Goal: Information Seeking & Learning: Learn about a topic

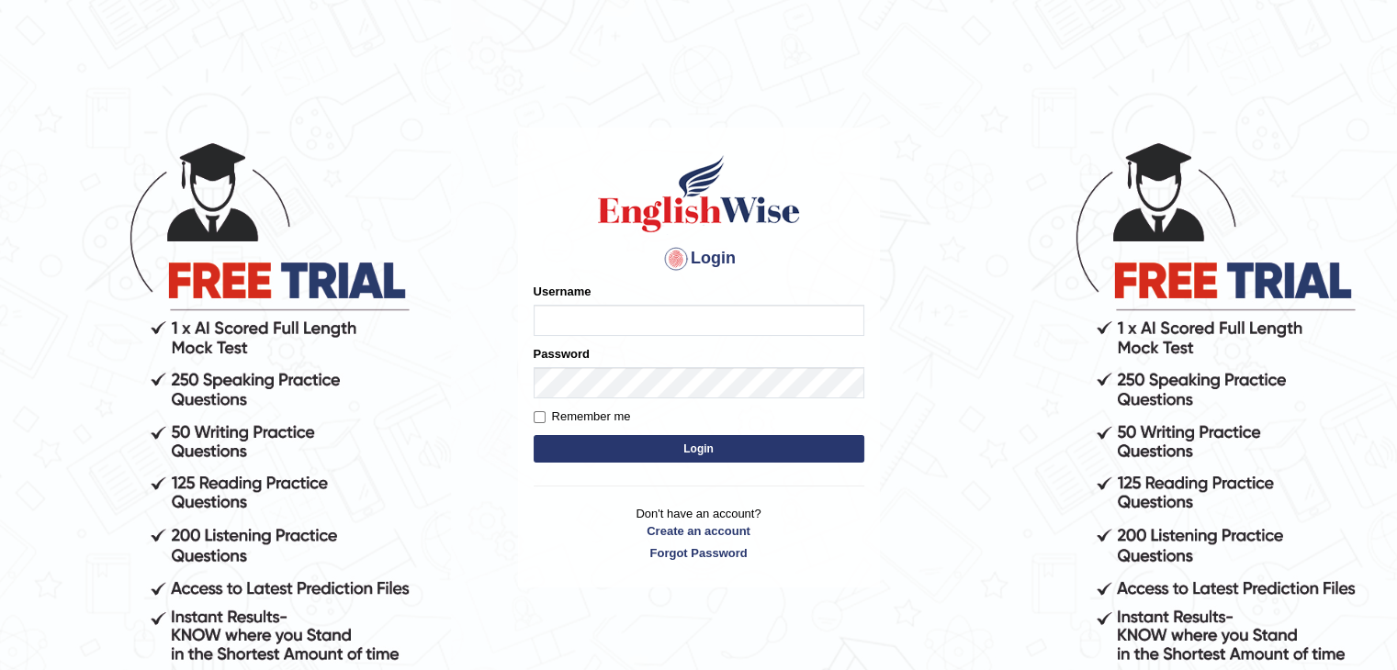
click at [755, 328] on input "Username" at bounding box center [698, 320] width 331 height 31
type input "NJason"
click at [725, 449] on button "Login" at bounding box center [698, 449] width 331 height 28
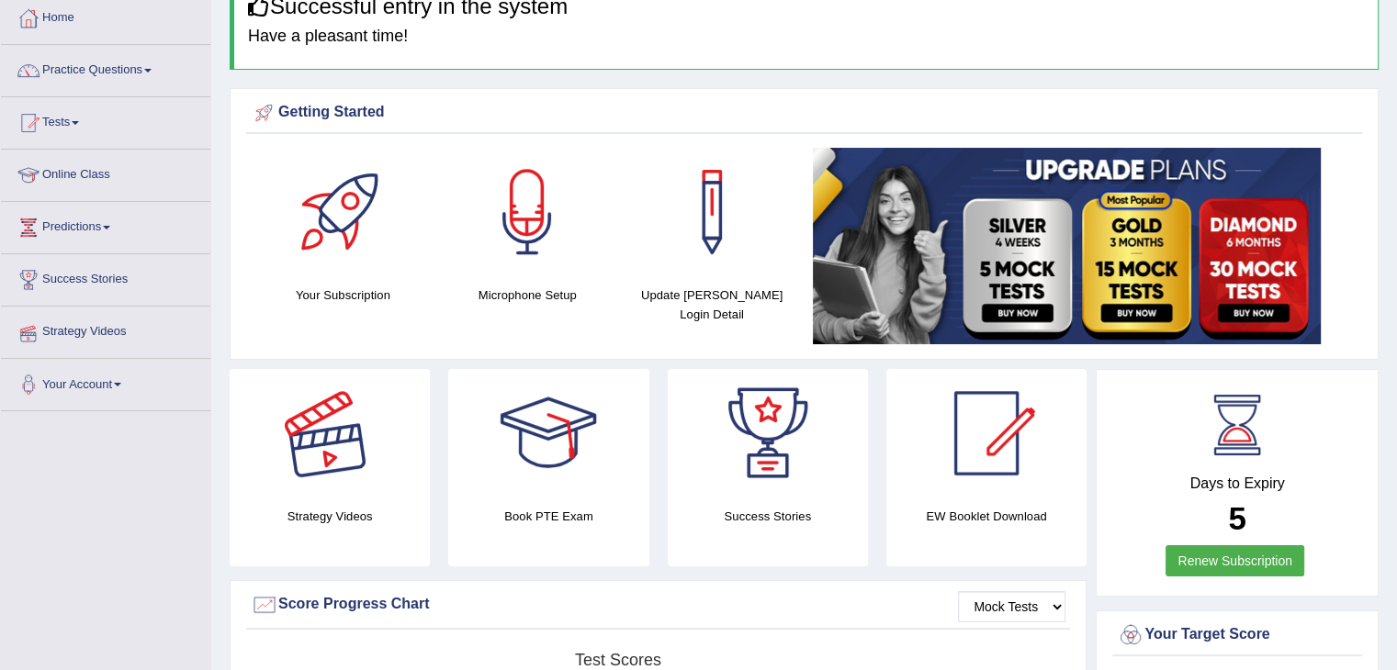
scroll to position [92, 0]
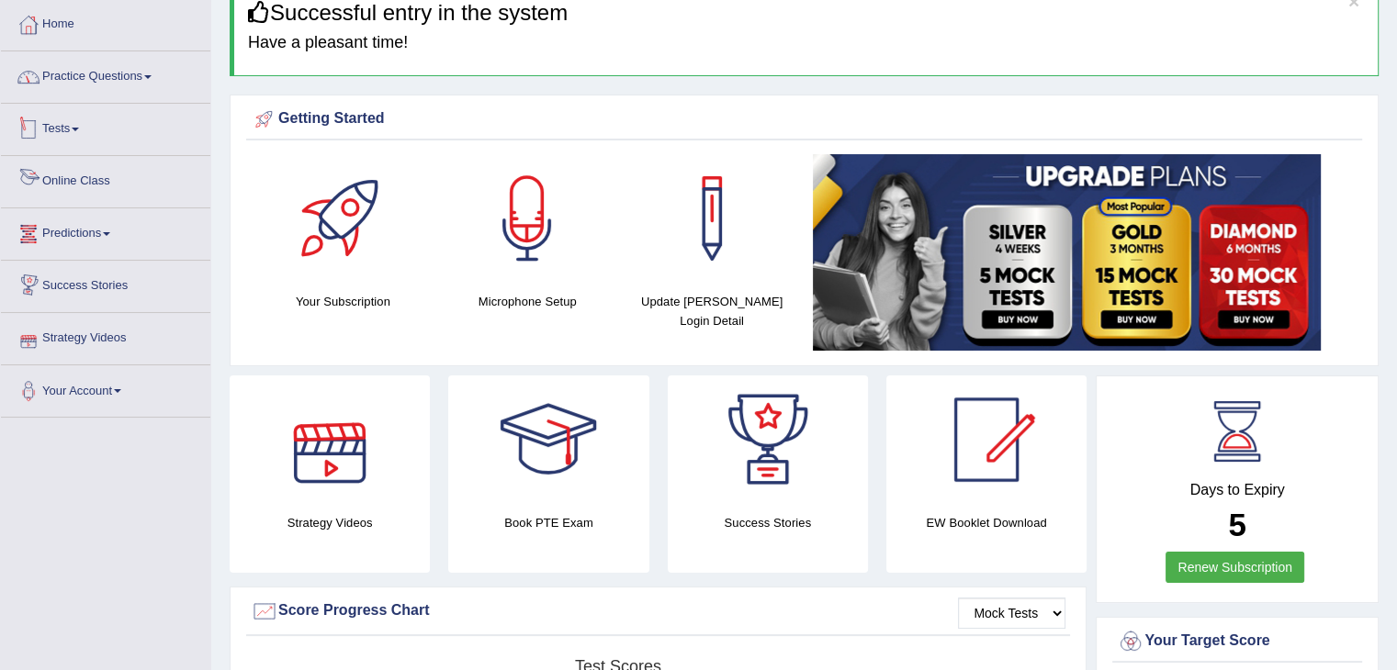
click at [112, 82] on link "Practice Questions" at bounding box center [105, 74] width 209 height 46
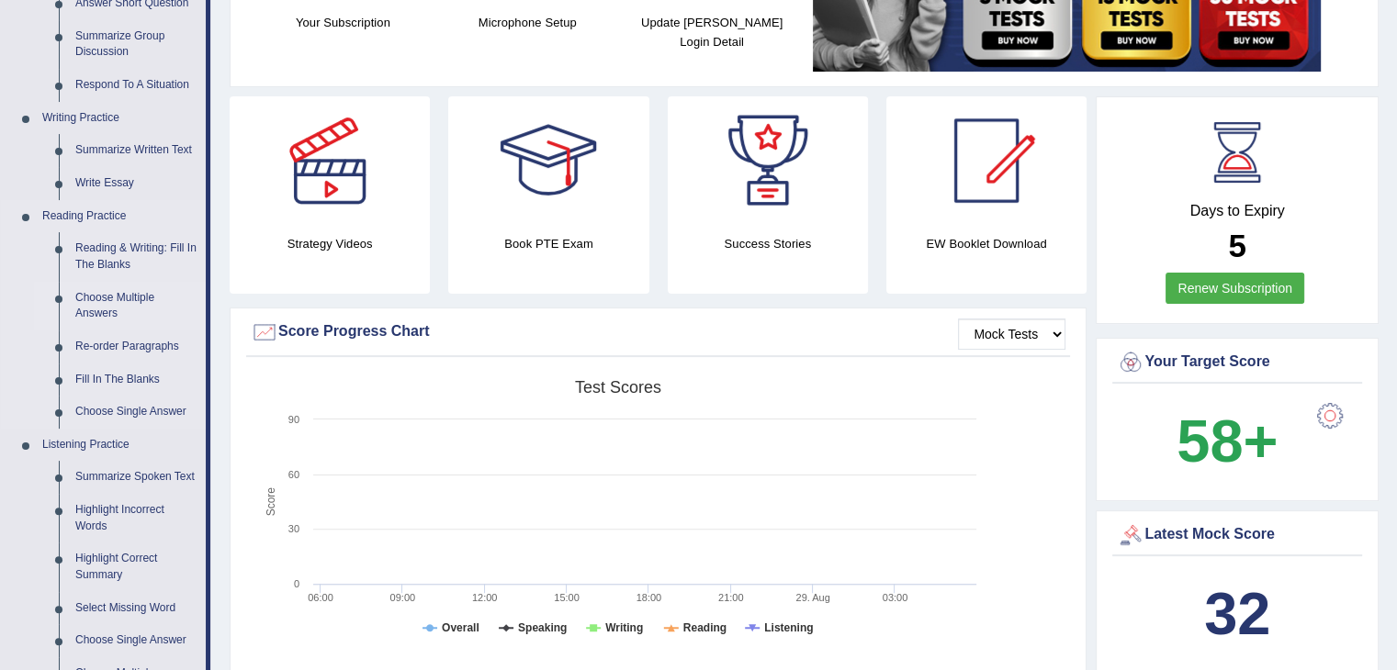
scroll to position [367, 0]
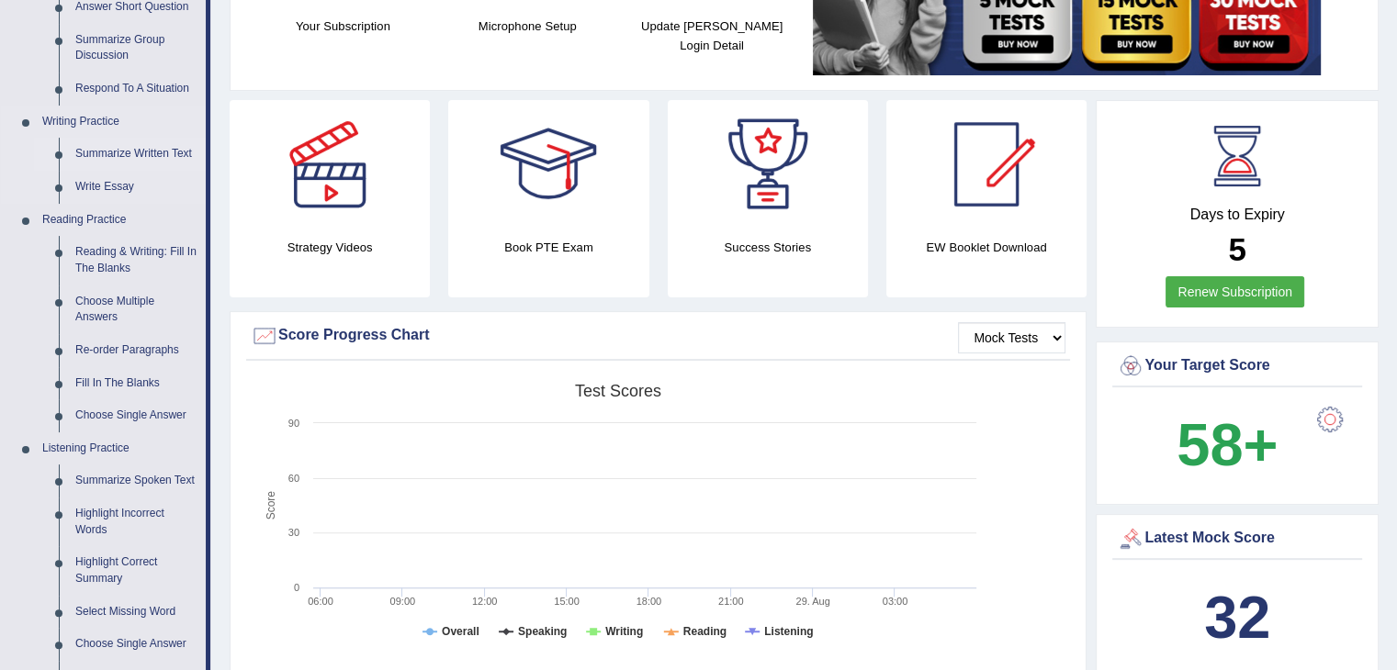
click at [107, 153] on link "Summarize Written Text" at bounding box center [136, 154] width 139 height 33
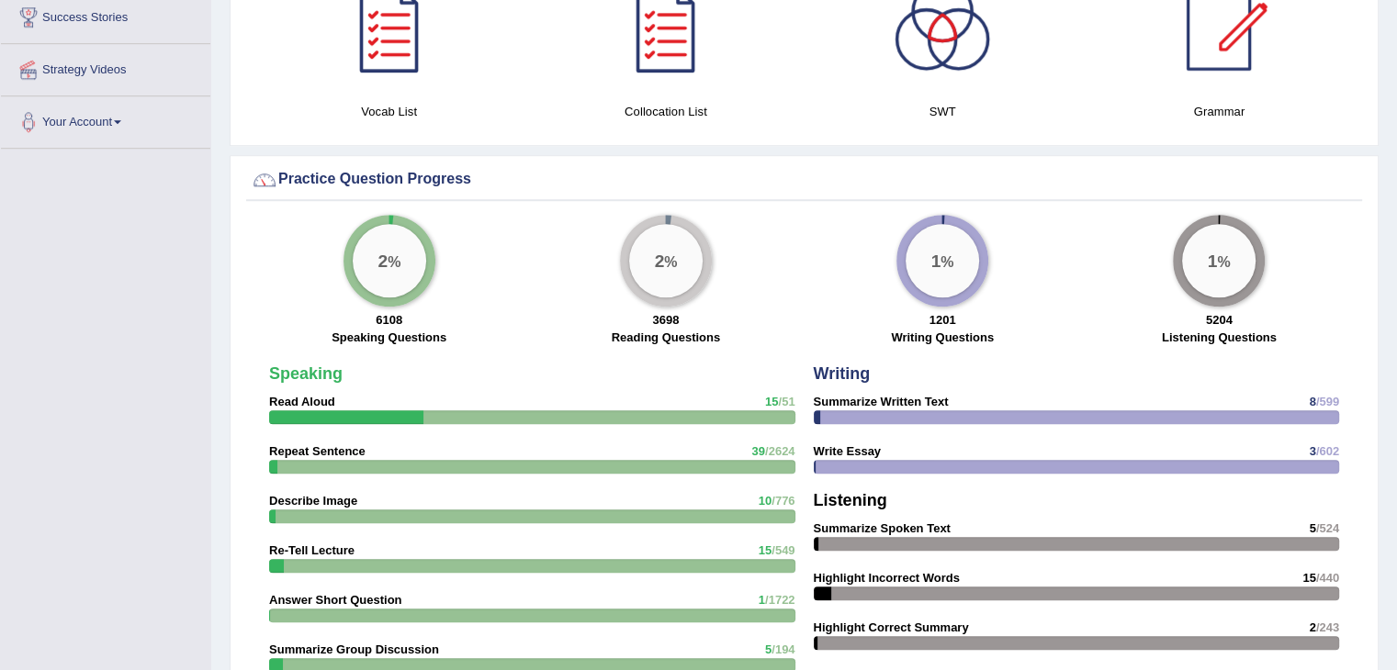
scroll to position [1296, 0]
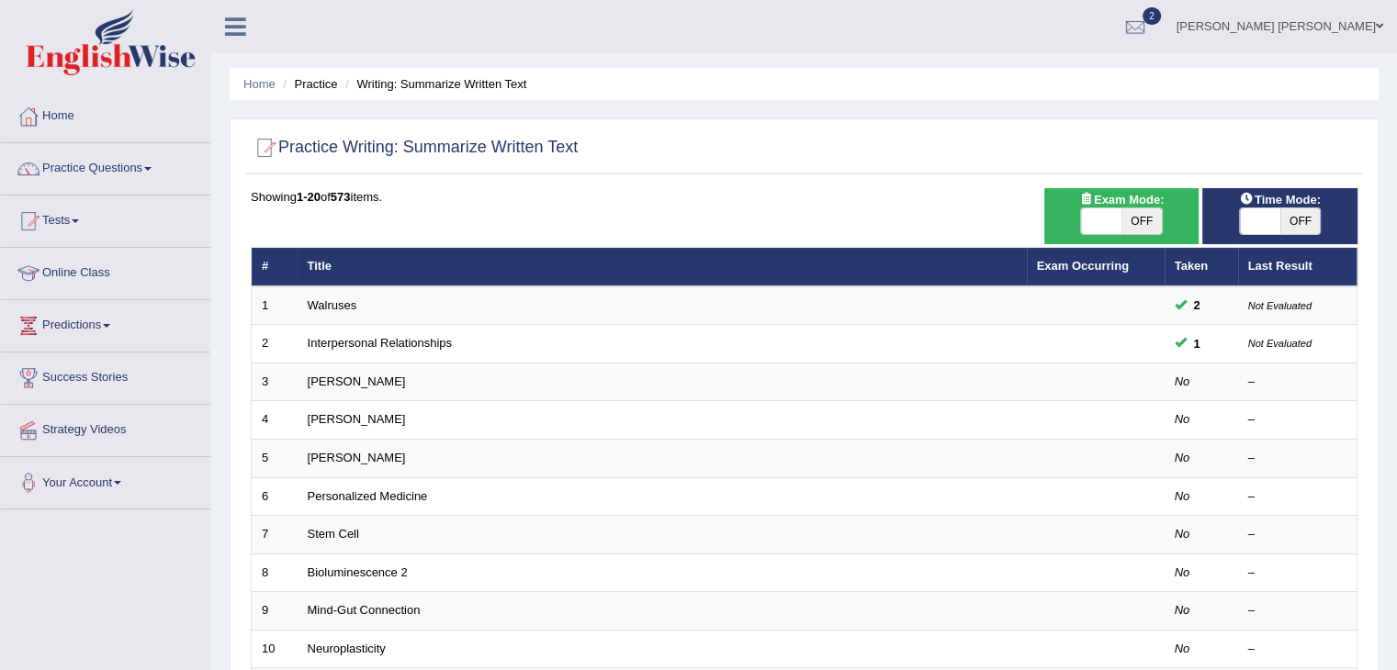
click at [1143, 229] on span "OFF" at bounding box center [1141, 221] width 40 height 26
checkbox input "true"
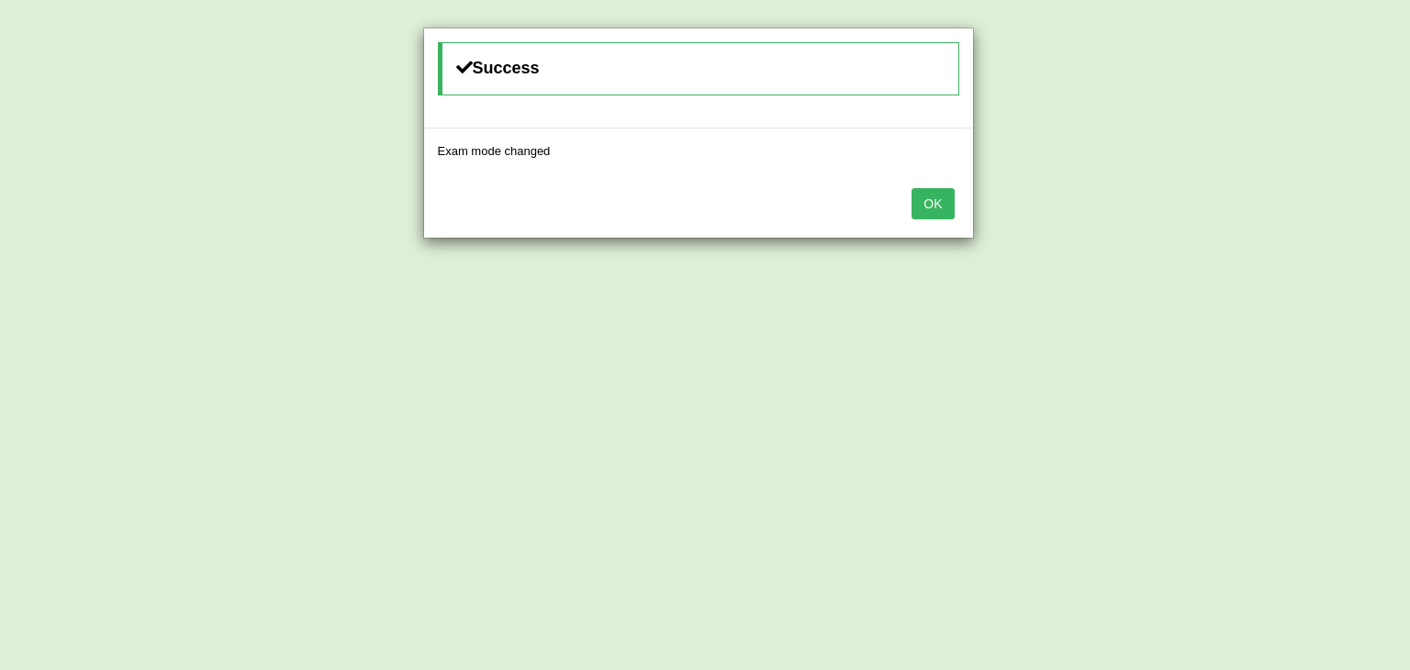
click at [916, 196] on button "OK" at bounding box center [933, 203] width 42 height 31
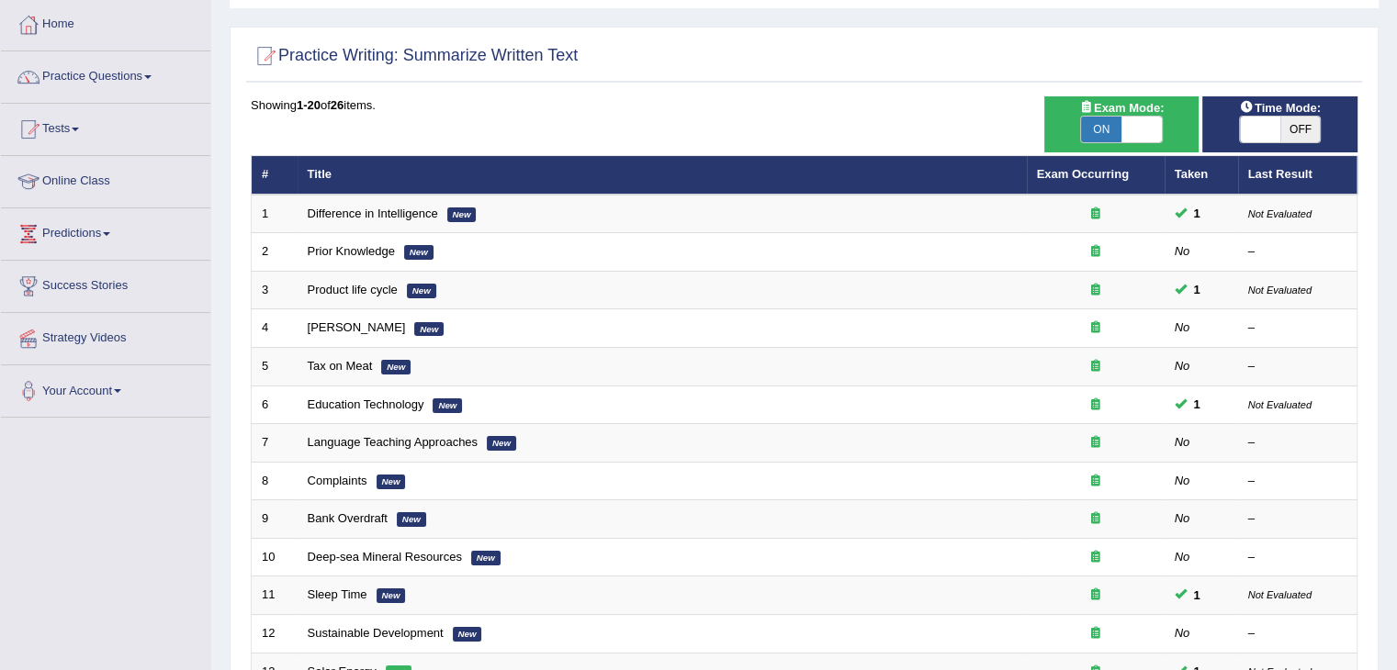
scroll to position [92, 0]
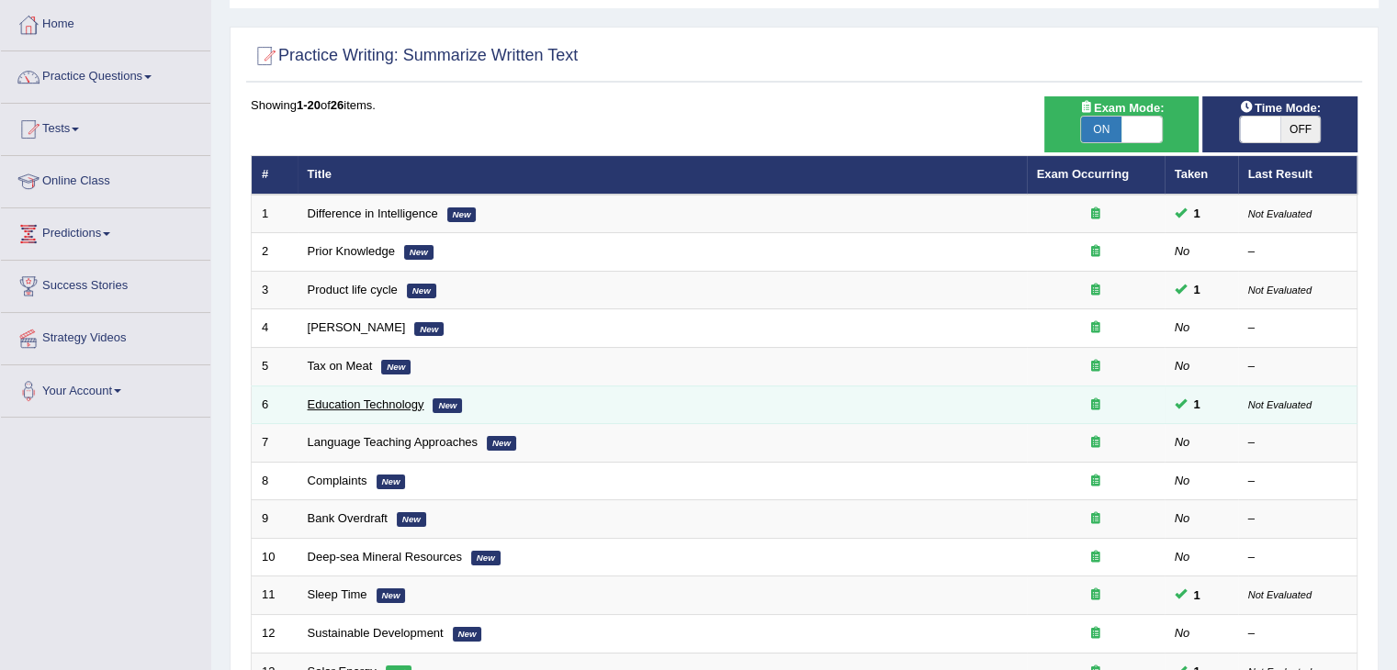
click at [368, 402] on link "Education Technology" at bounding box center [366, 405] width 117 height 14
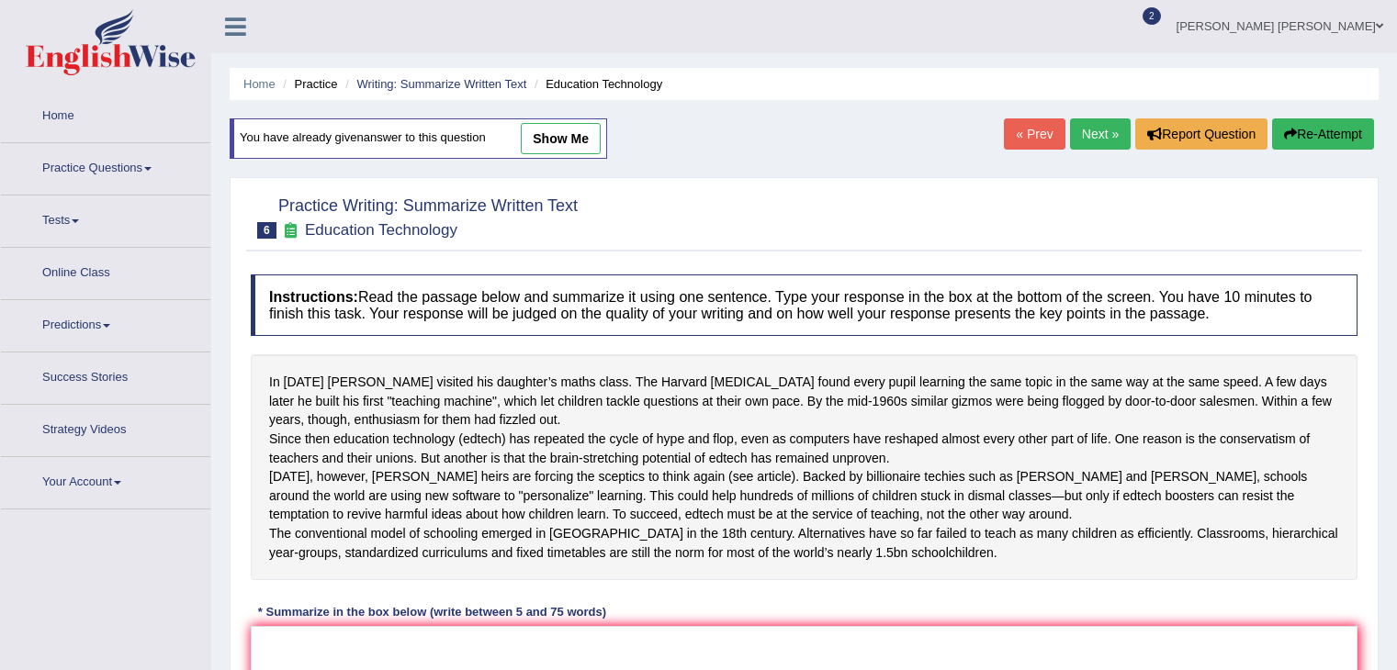
click at [551, 136] on link "show me" at bounding box center [561, 138] width 80 height 31
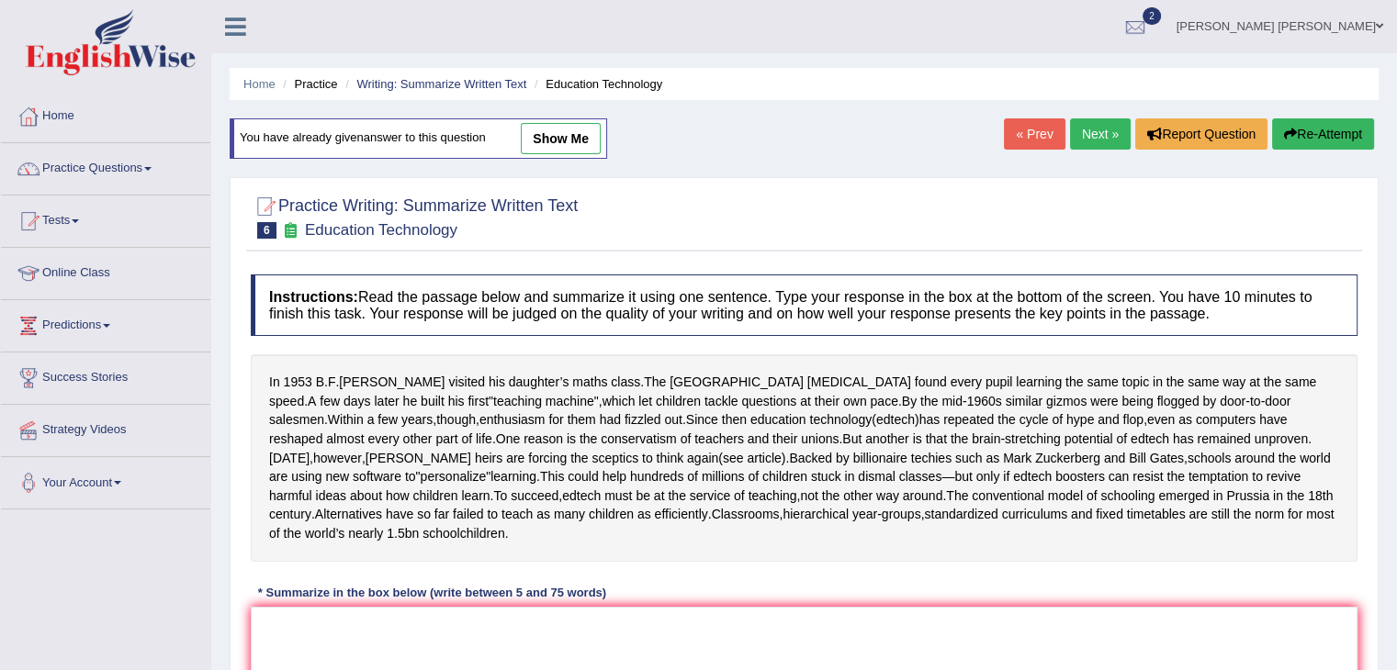
click at [575, 137] on link "show me" at bounding box center [561, 138] width 80 height 31
type textarea "in 1953, B.F. Skinner visited his daughter's math class, furthermore, he found …"
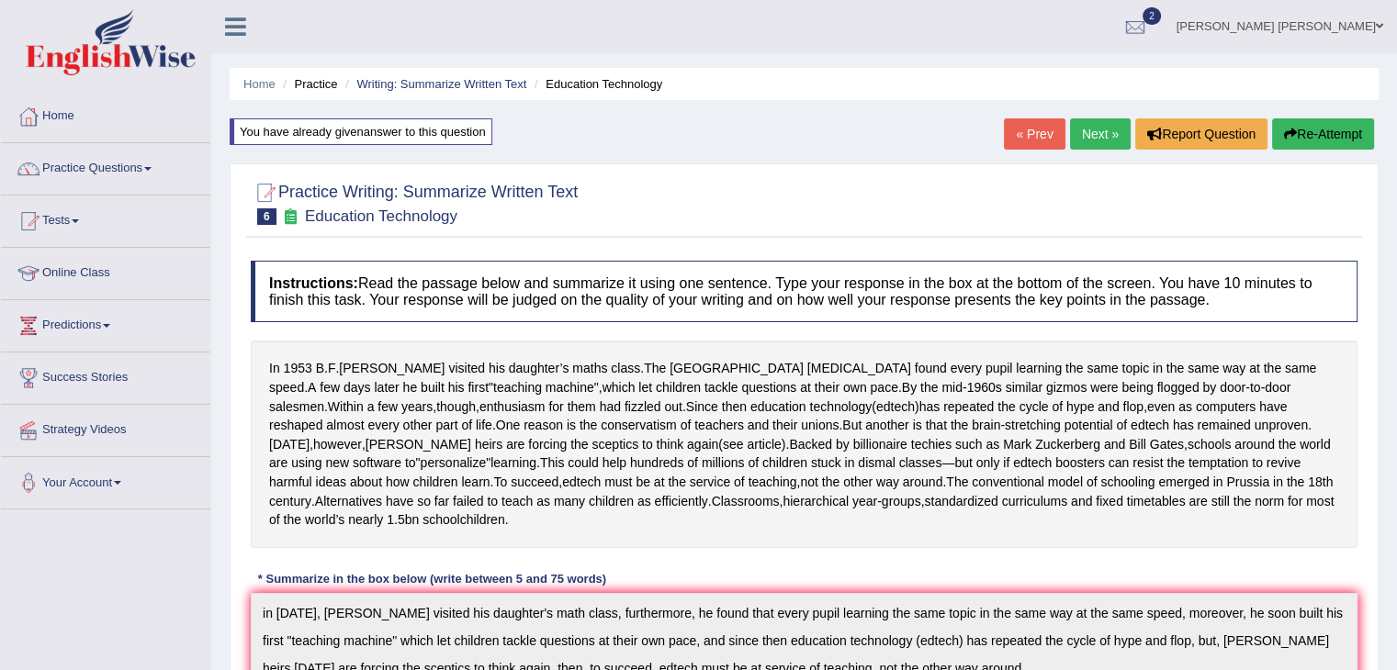
click at [1095, 129] on link "Next »" at bounding box center [1100, 133] width 61 height 31
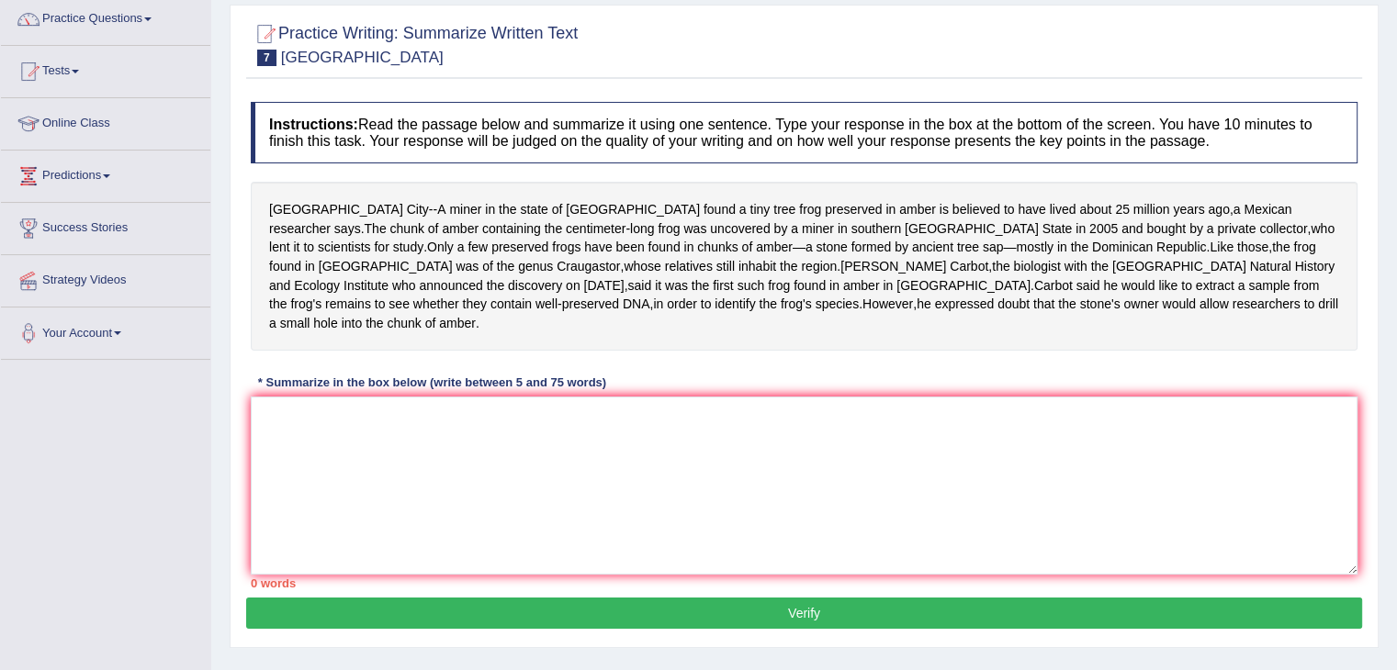
scroll to position [184, 0]
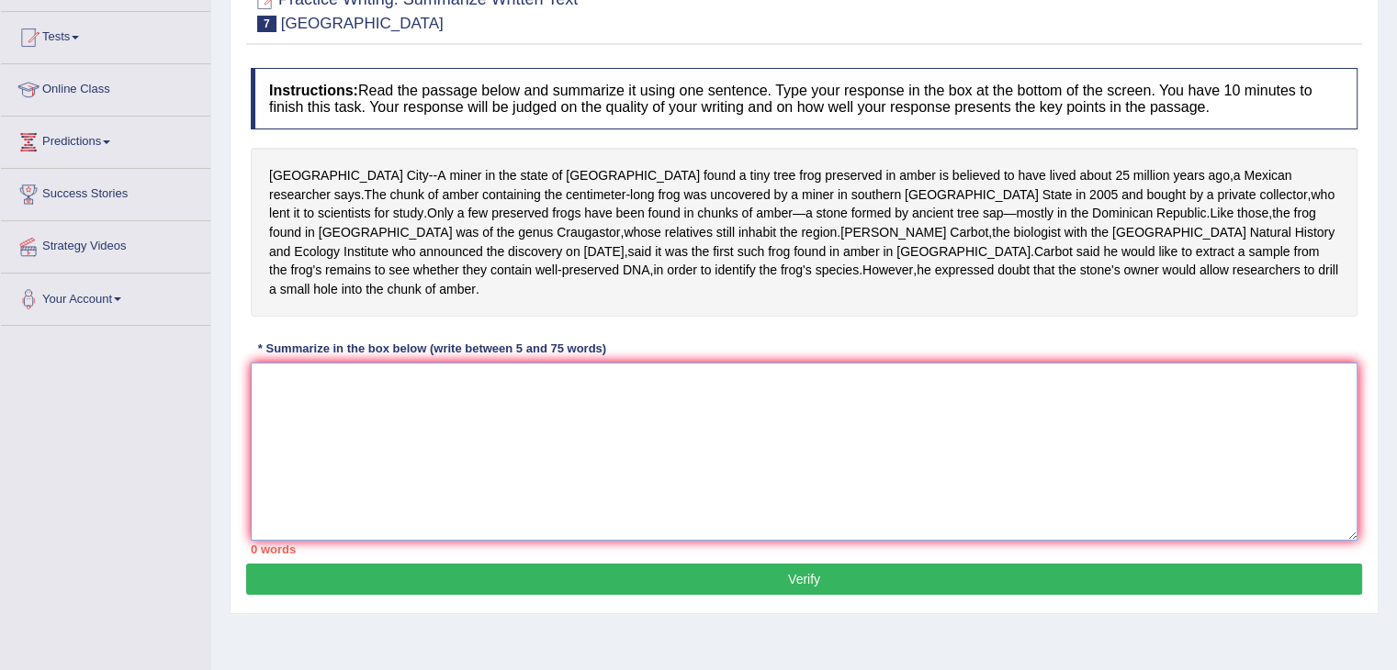
click at [441, 378] on textarea at bounding box center [804, 452] width 1106 height 178
type textarea "E"
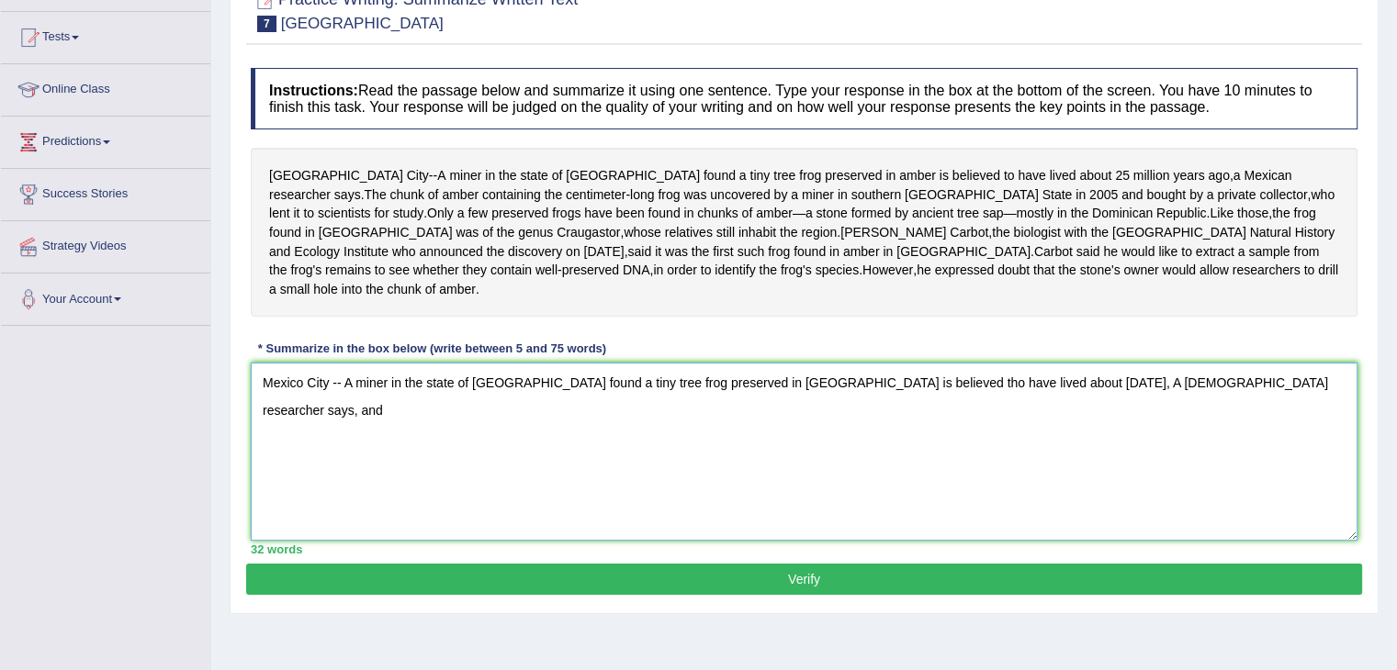
click at [1078, 363] on textarea "Mexico City -- A miner in the state of [GEOGRAPHIC_DATA] found a tiny tree frog…" at bounding box center [804, 452] width 1106 height 178
click at [1085, 363] on textarea "Mexico City -- A miner in the state of Chiapas found a tiny tree frog preserved…" at bounding box center [804, 452] width 1106 height 178
click at [1311, 363] on textarea "Mexico City -- A miner in the state of Chiapas found a tiny tree frog preserved…" at bounding box center [804, 452] width 1106 height 178
click at [697, 211] on span "chunks" at bounding box center [717, 213] width 40 height 19
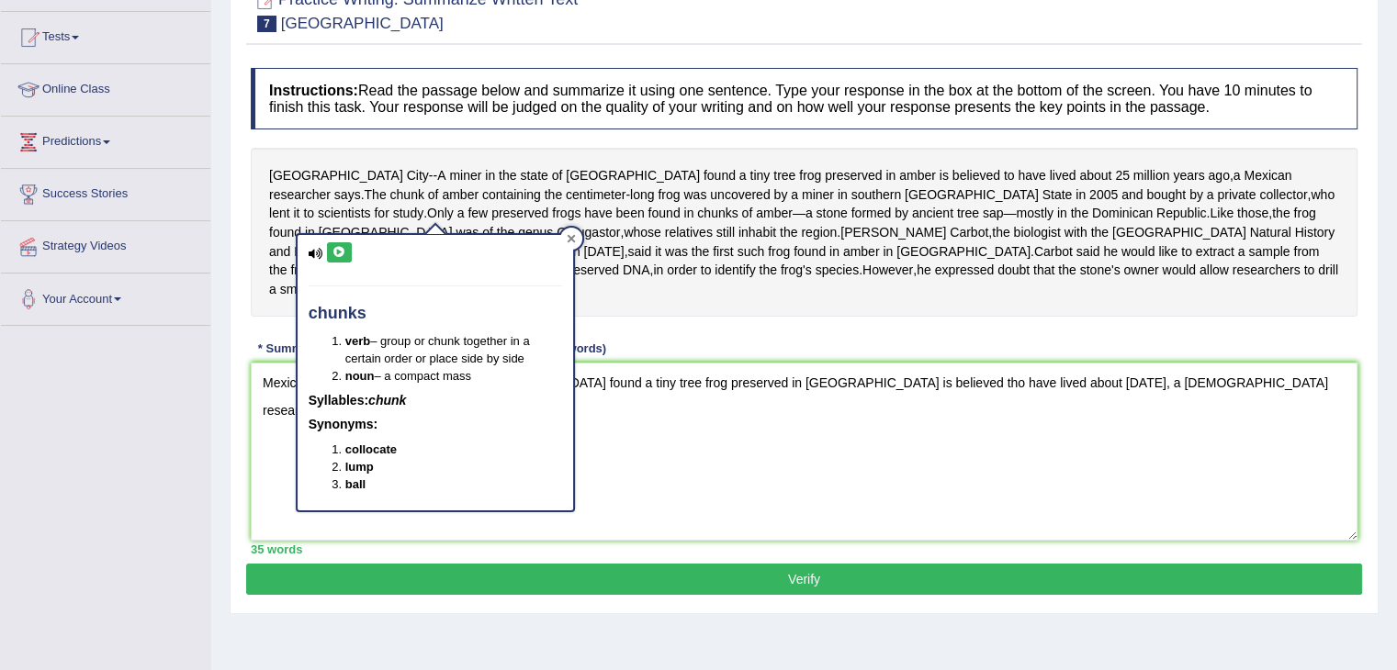
click at [569, 236] on icon at bounding box center [571, 238] width 9 height 9
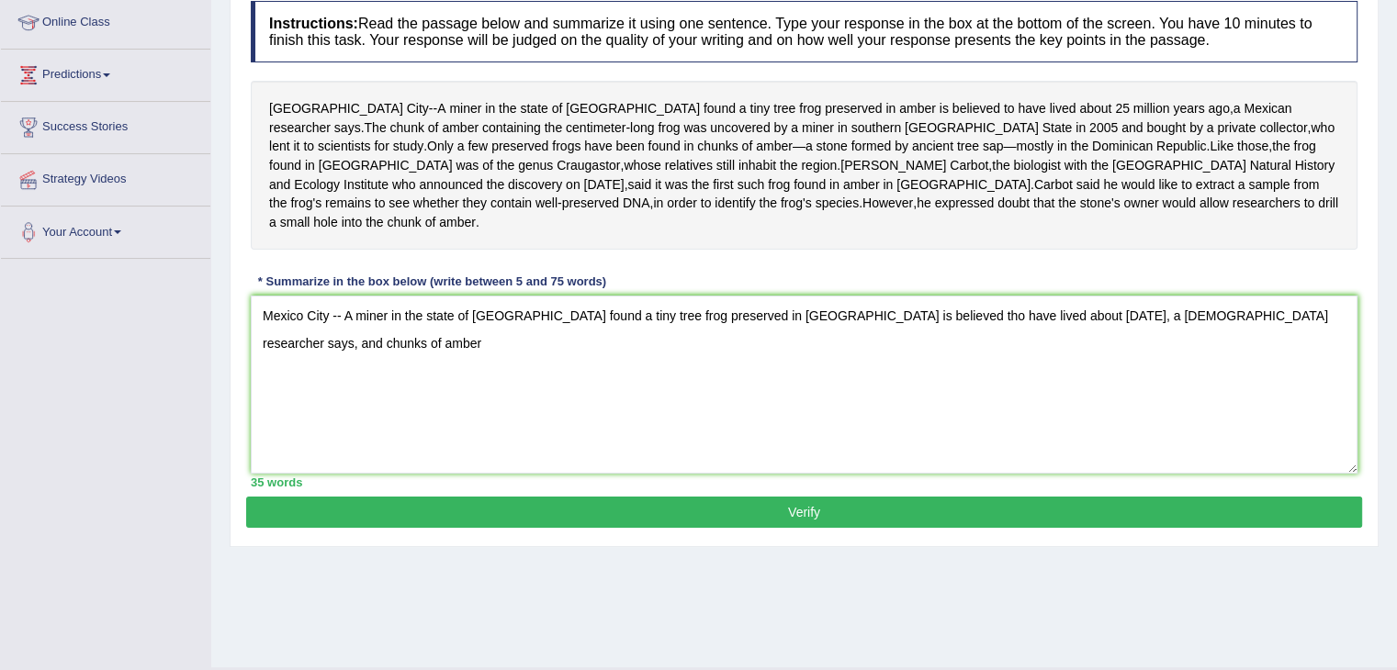
scroll to position [294, 0]
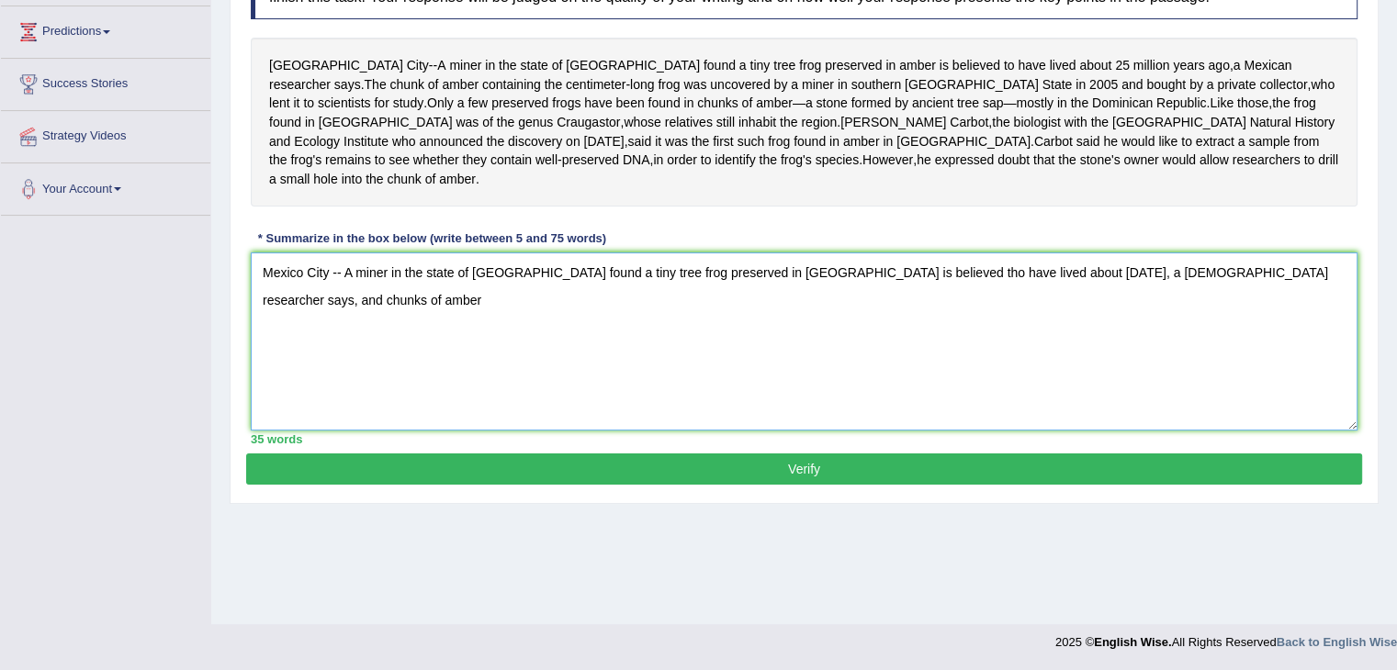
click at [1347, 252] on textarea "Mexico City -- A miner in the state of Chiapas found a tiny tree frog preserved…" at bounding box center [804, 341] width 1106 height 178
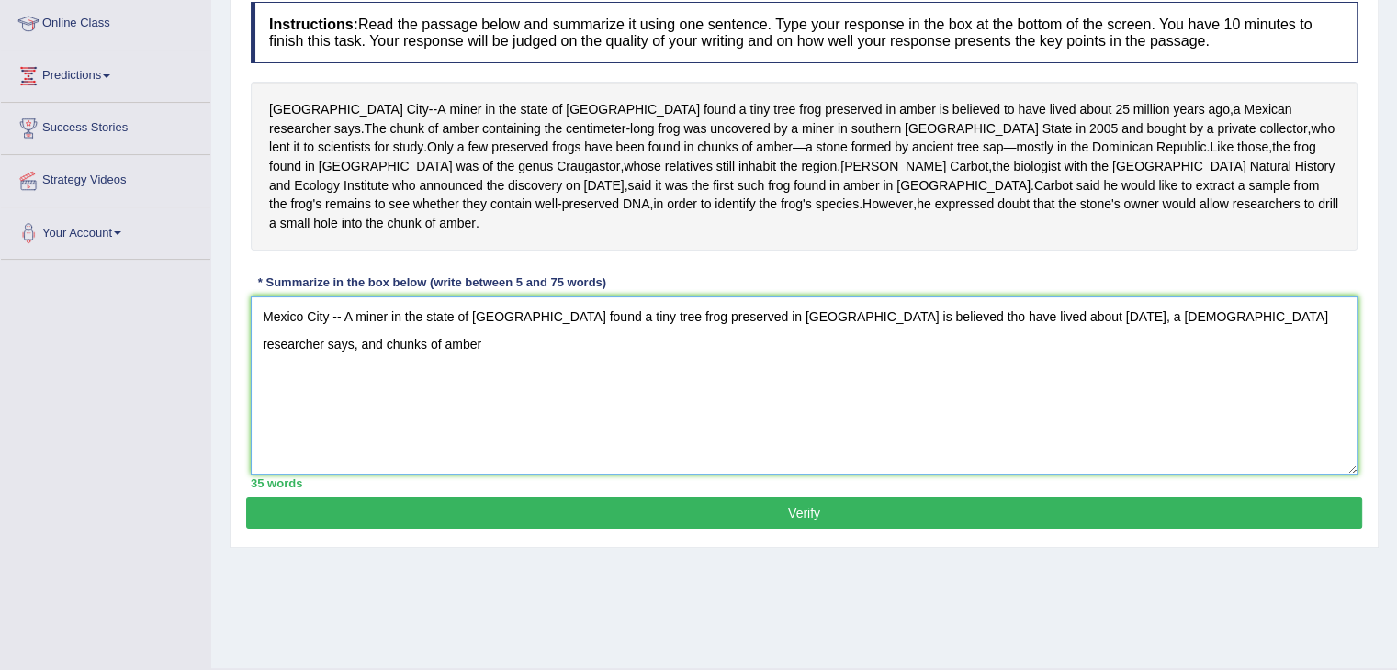
scroll to position [202, 0]
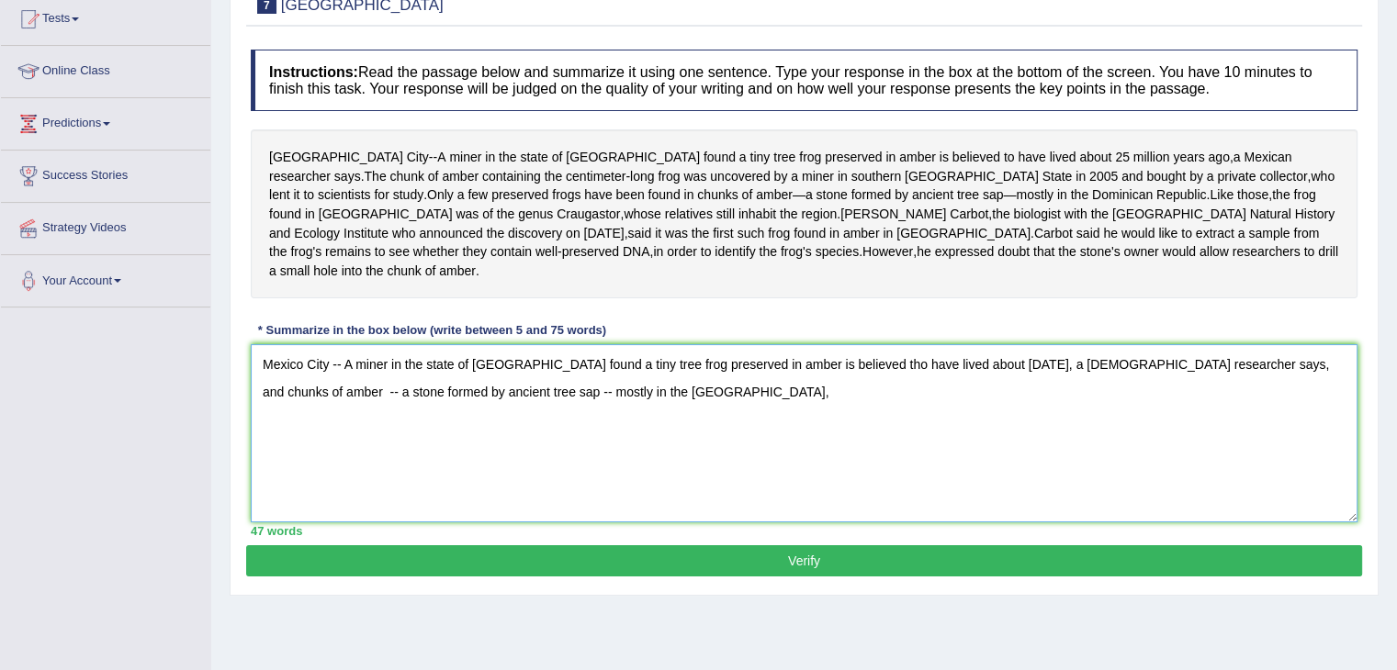
click at [1244, 344] on textarea "Mexico City -- A miner in the state of Chiapas found a tiny tree frog preserved…" at bounding box center [804, 433] width 1106 height 178
click at [1248, 344] on textarea "Mexico City -- A miner in the state of Chiapas found a tiny tree frog preserved…" at bounding box center [804, 433] width 1106 height 178
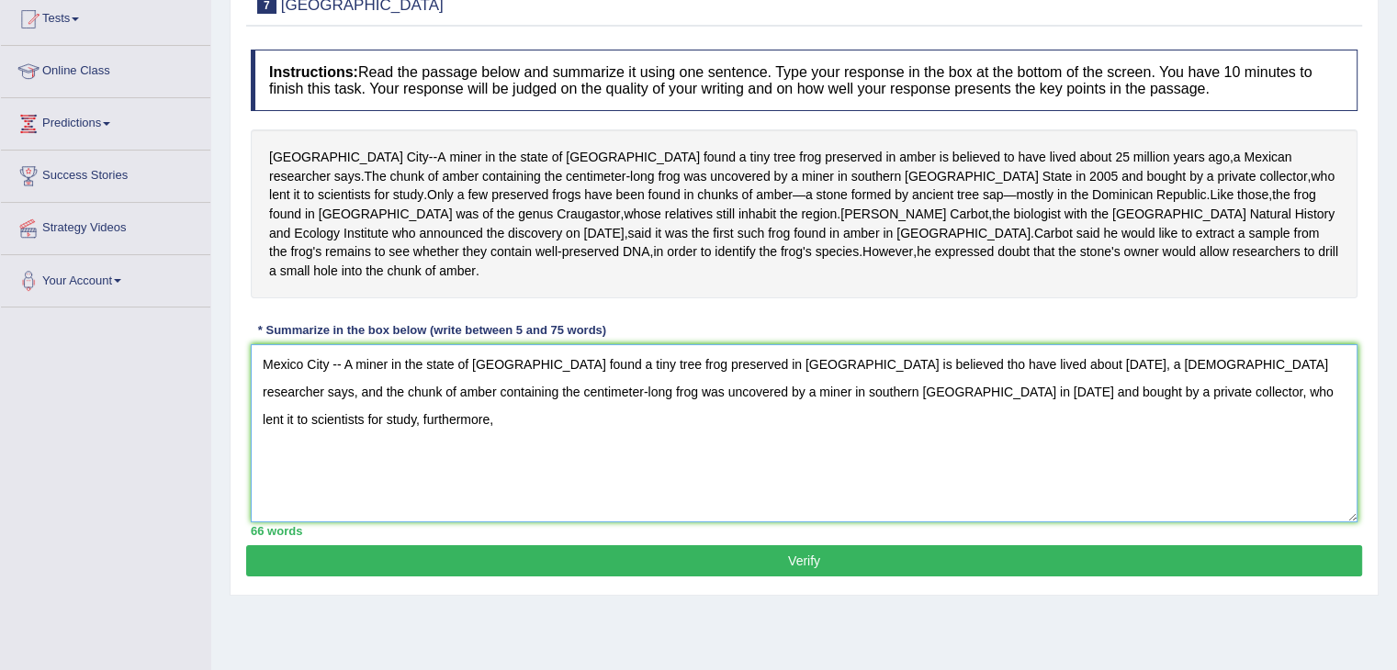
click at [1278, 365] on textarea "Mexico City -- A miner in the state of Chiapas found a tiny tree frog preserved…" at bounding box center [804, 433] width 1106 height 178
click at [1310, 365] on textarea "Mexico City -- A miner in the state of Chiapas found a tiny tree frog preserved…" at bounding box center [804, 433] width 1106 height 178
drag, startPoint x: 1318, startPoint y: 367, endPoint x: 1226, endPoint y: 364, distance: 92.8
click at [1226, 364] on textarea "Mexico City -- A miner in the state of Chiapas found a tiny tree frog preserved…" at bounding box center [804, 433] width 1106 height 178
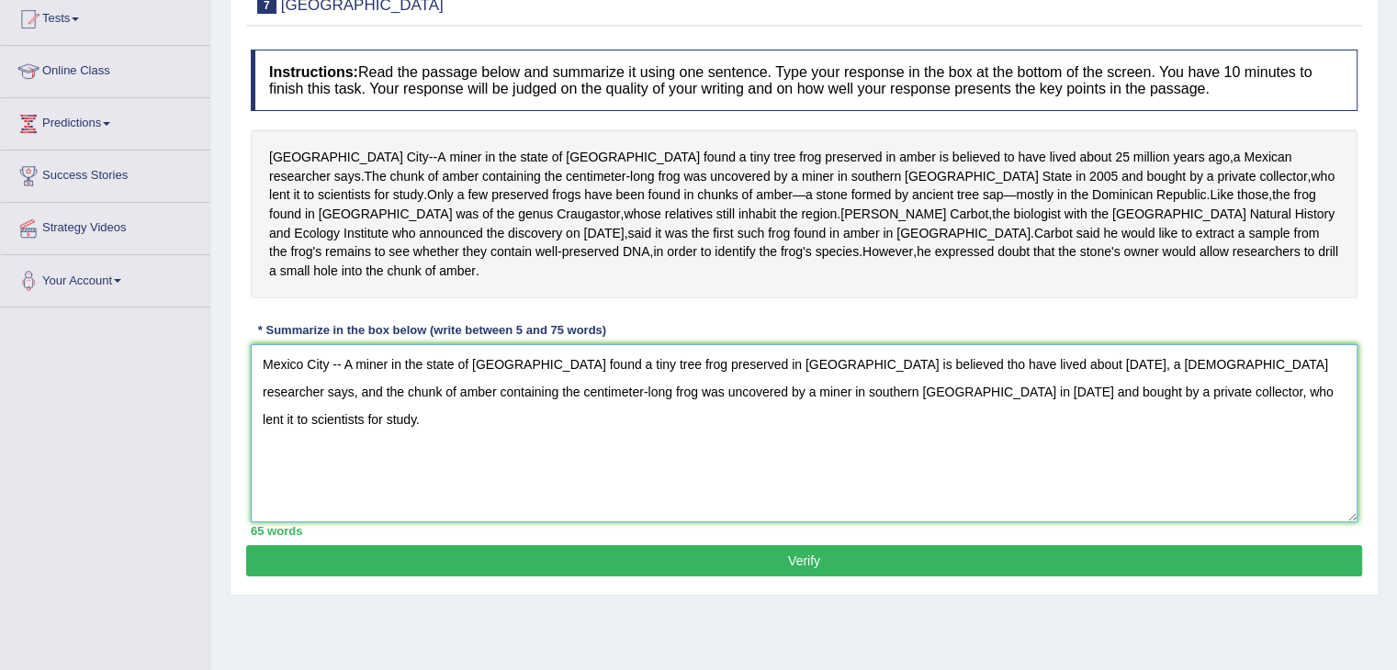
click at [948, 344] on textarea "Mexico City -- A miner in the state of Chiapas found a tiny tree frog preserved…" at bounding box center [804, 433] width 1106 height 178
click at [947, 344] on textarea "Mexico City -- A miner in the state of Chiapas found a tiny tree frog preserved…" at bounding box center [804, 433] width 1106 height 178
click at [992, 350] on textarea "Mexico City -- A miner in the state of Chiapas found a tiny tree frog preserved…" at bounding box center [804, 433] width 1106 height 178
type textarea "Mexico City -- A miner in the state of Chiapas found a tiny tree frog preserved…"
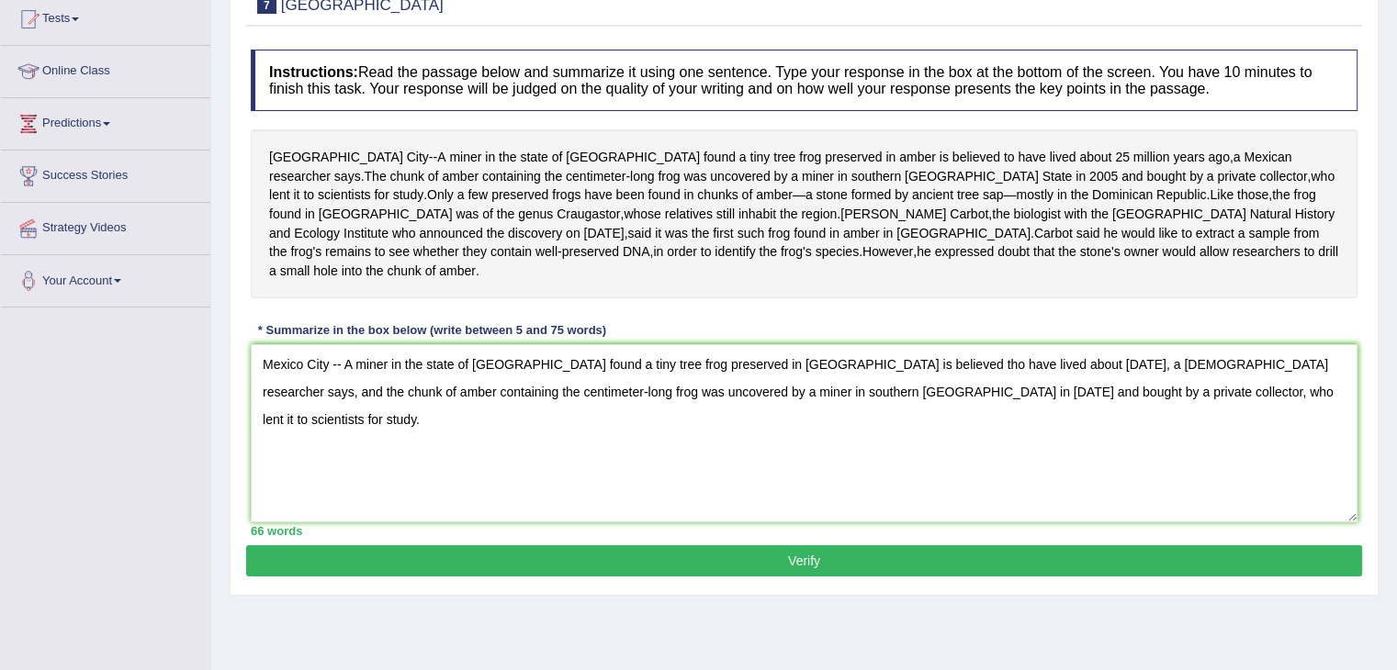
click at [768, 545] on button "Verify" at bounding box center [804, 560] width 1116 height 31
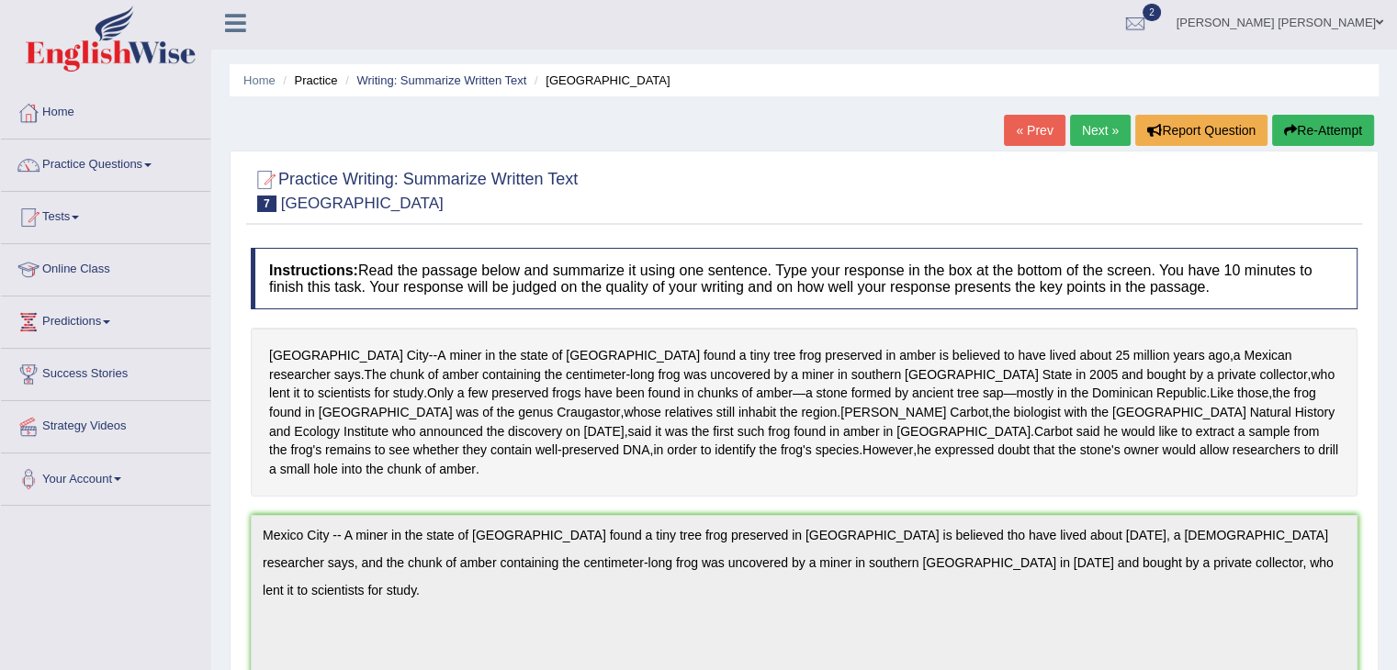
scroll to position [0, 0]
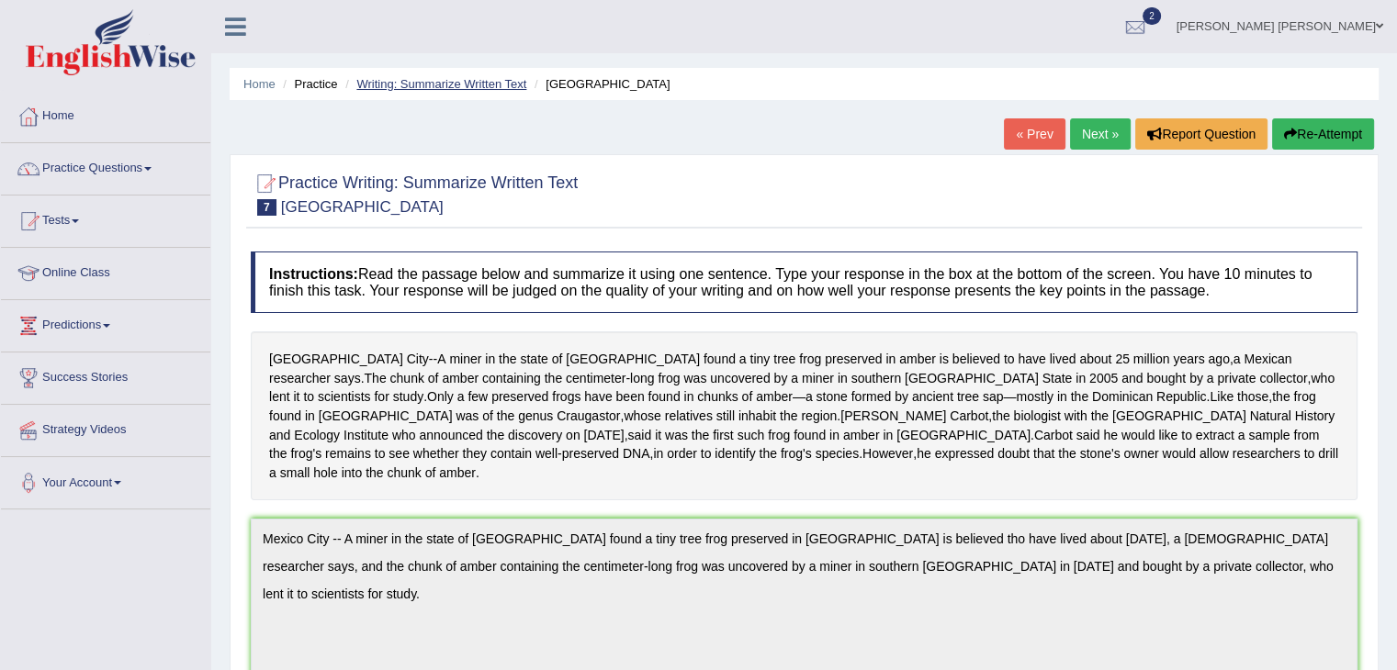
click at [415, 83] on link "Writing: Summarize Written Text" at bounding box center [441, 84] width 170 height 14
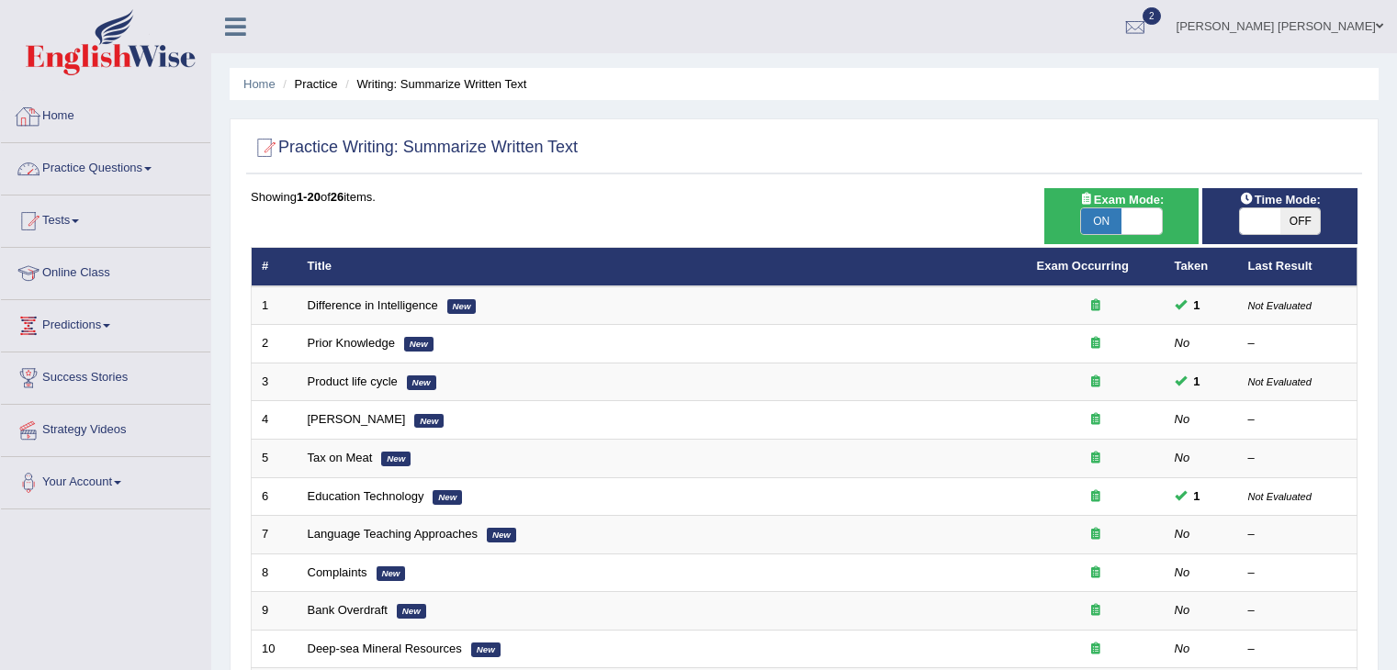
click at [99, 163] on link "Practice Questions" at bounding box center [105, 166] width 209 height 46
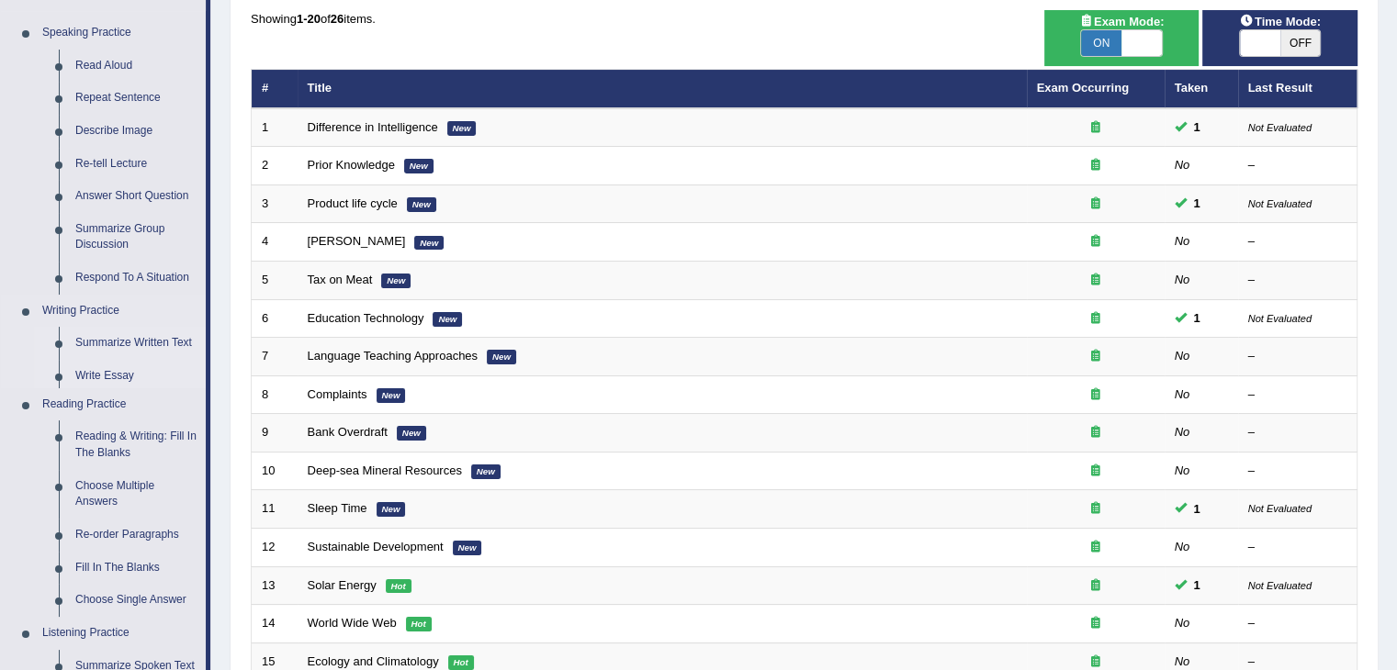
scroll to position [184, 0]
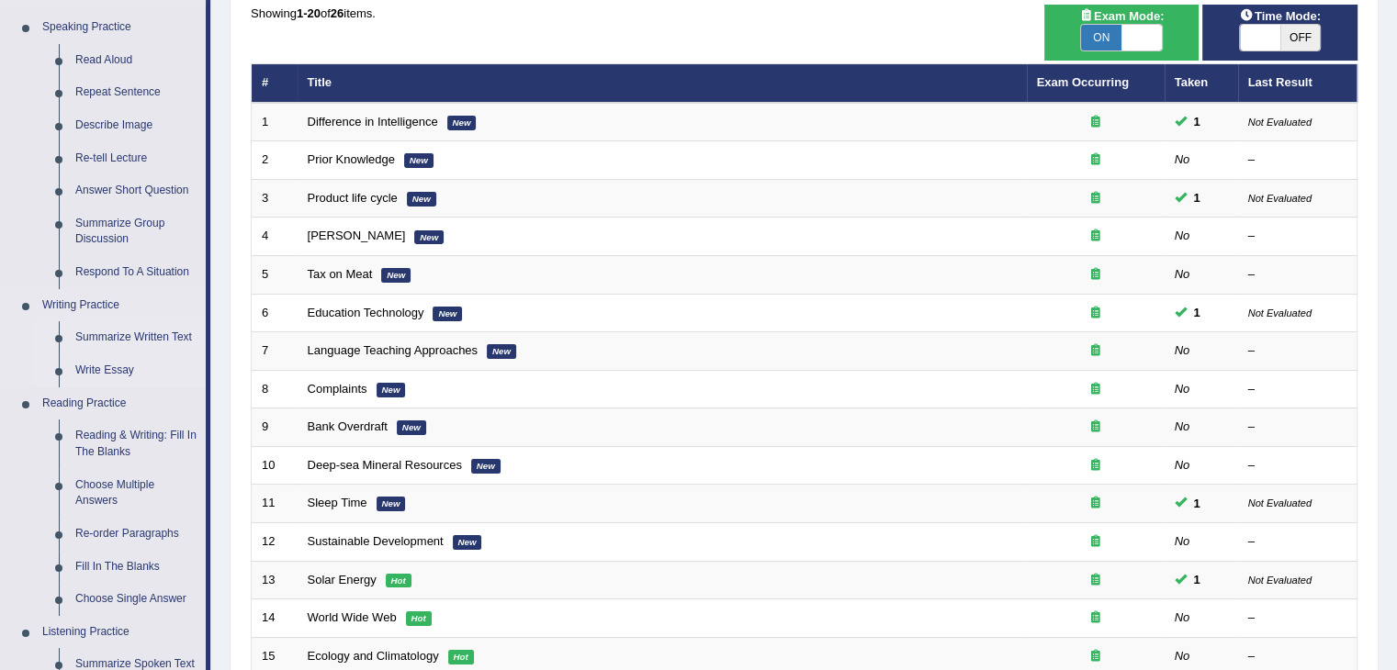
click at [99, 368] on link "Write Essay" at bounding box center [136, 370] width 139 height 33
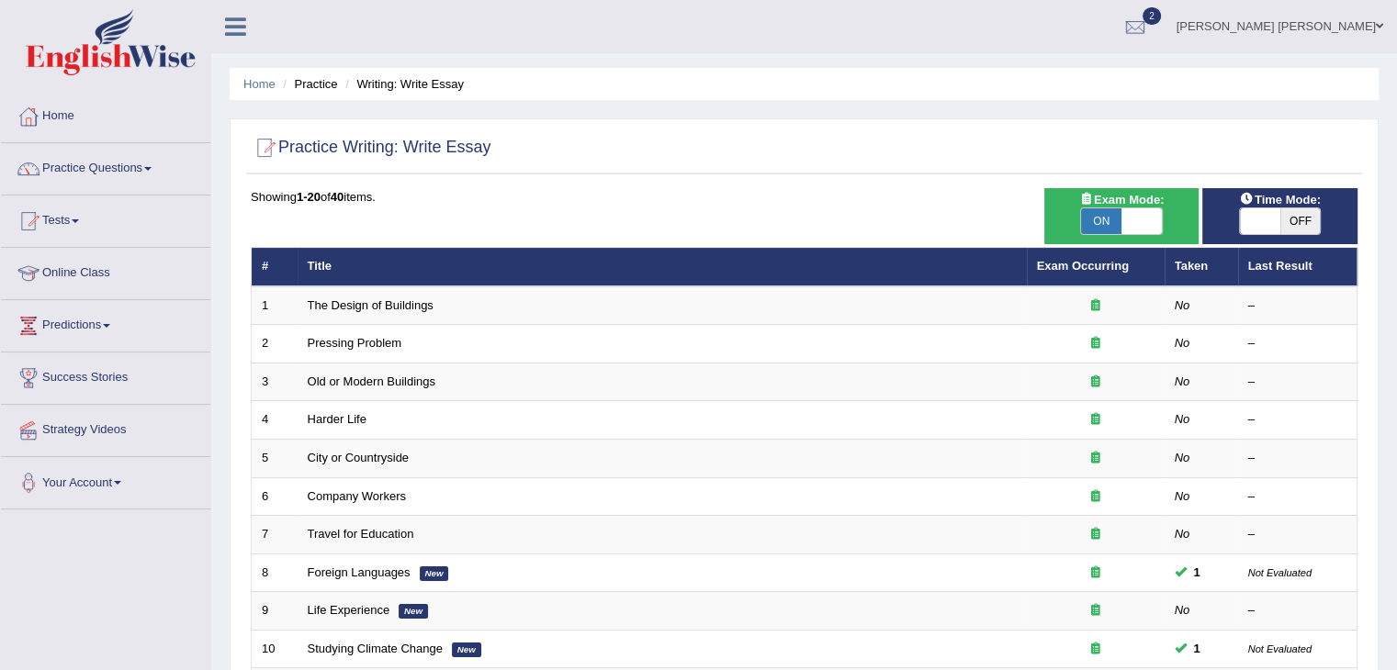
click at [1105, 211] on span "ON" at bounding box center [1101, 221] width 40 height 26
checkbox input "false"
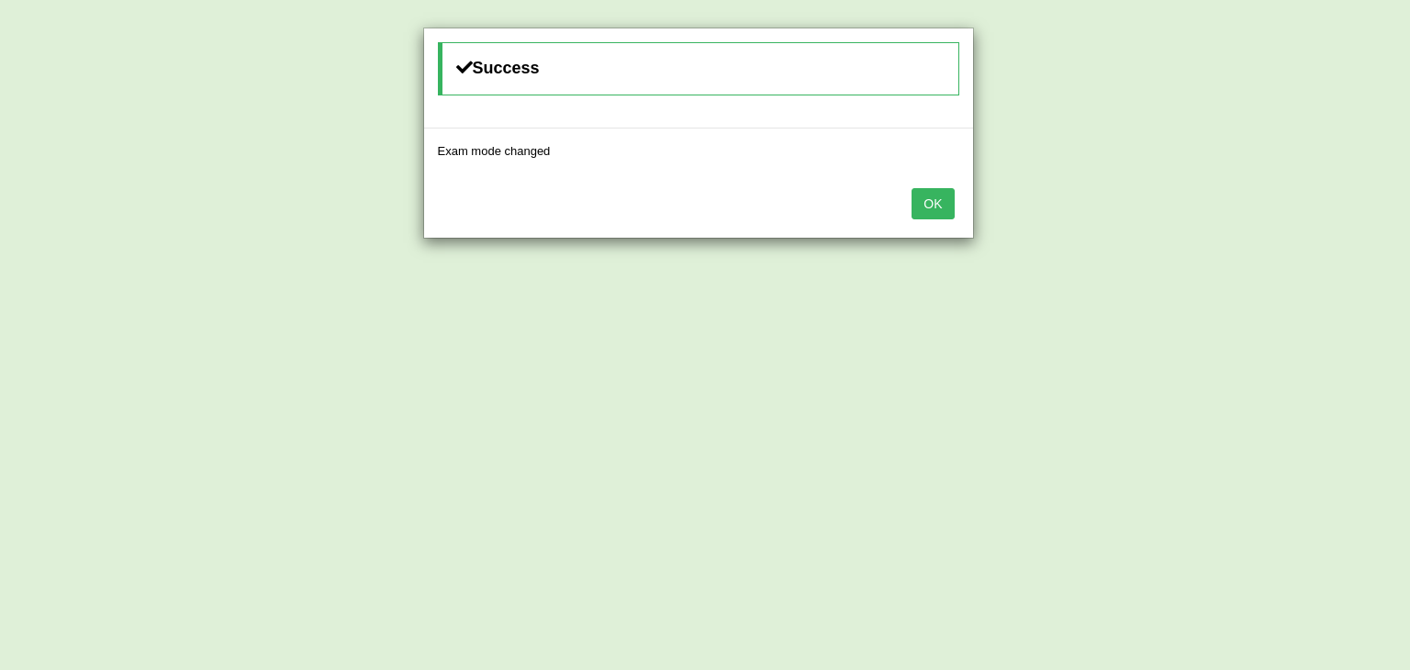
click at [939, 196] on button "OK" at bounding box center [933, 203] width 42 height 31
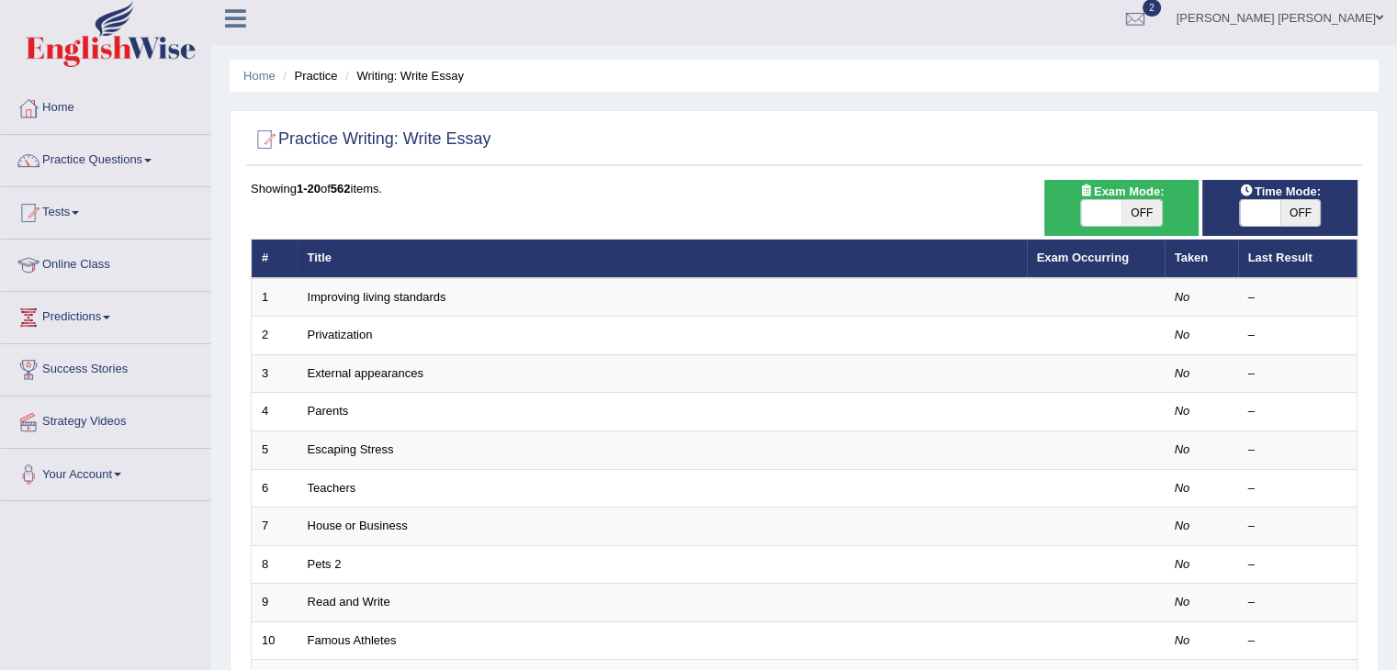
click at [1142, 216] on span "OFF" at bounding box center [1141, 213] width 40 height 26
checkbox input "true"
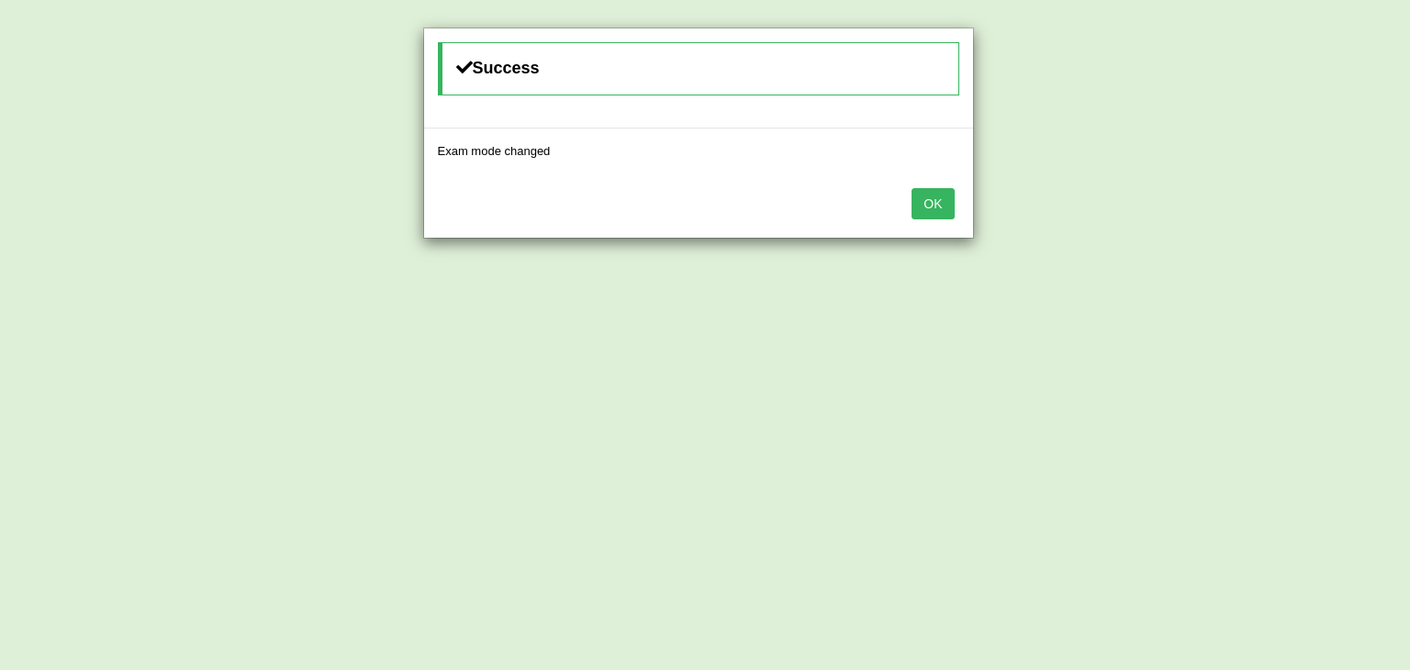
click at [948, 209] on button "OK" at bounding box center [933, 203] width 42 height 31
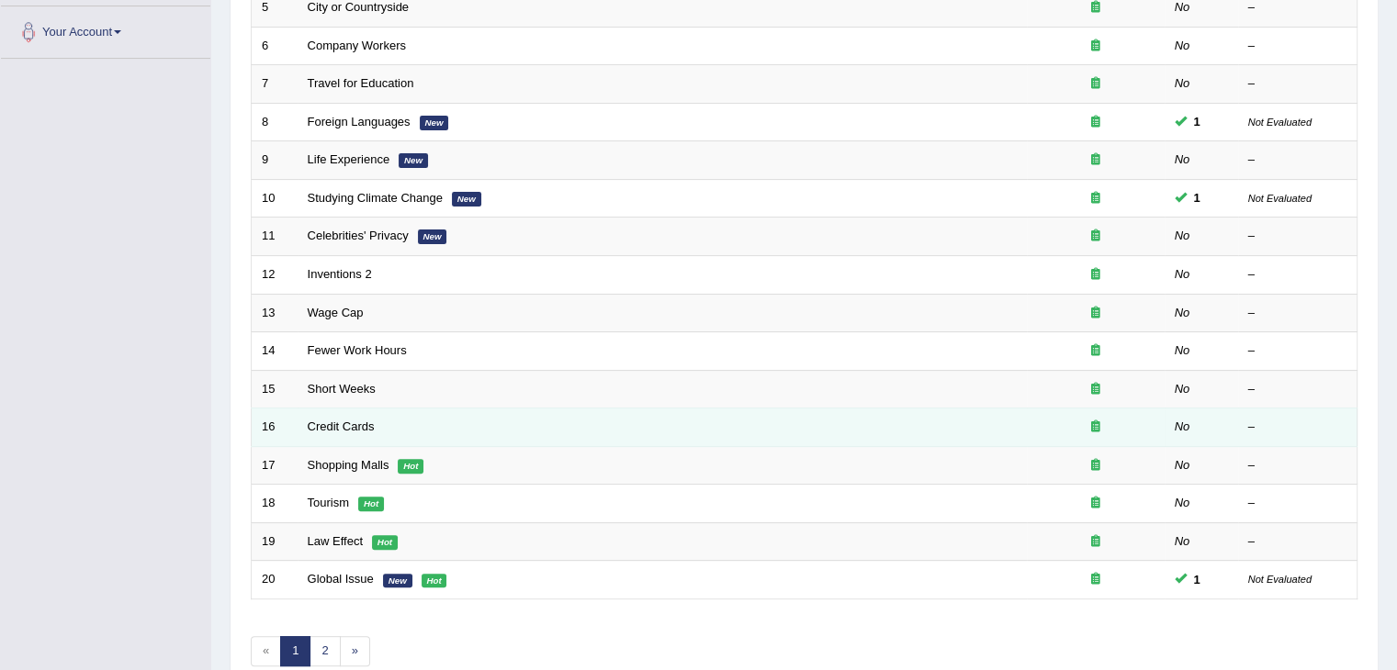
scroll to position [448, 0]
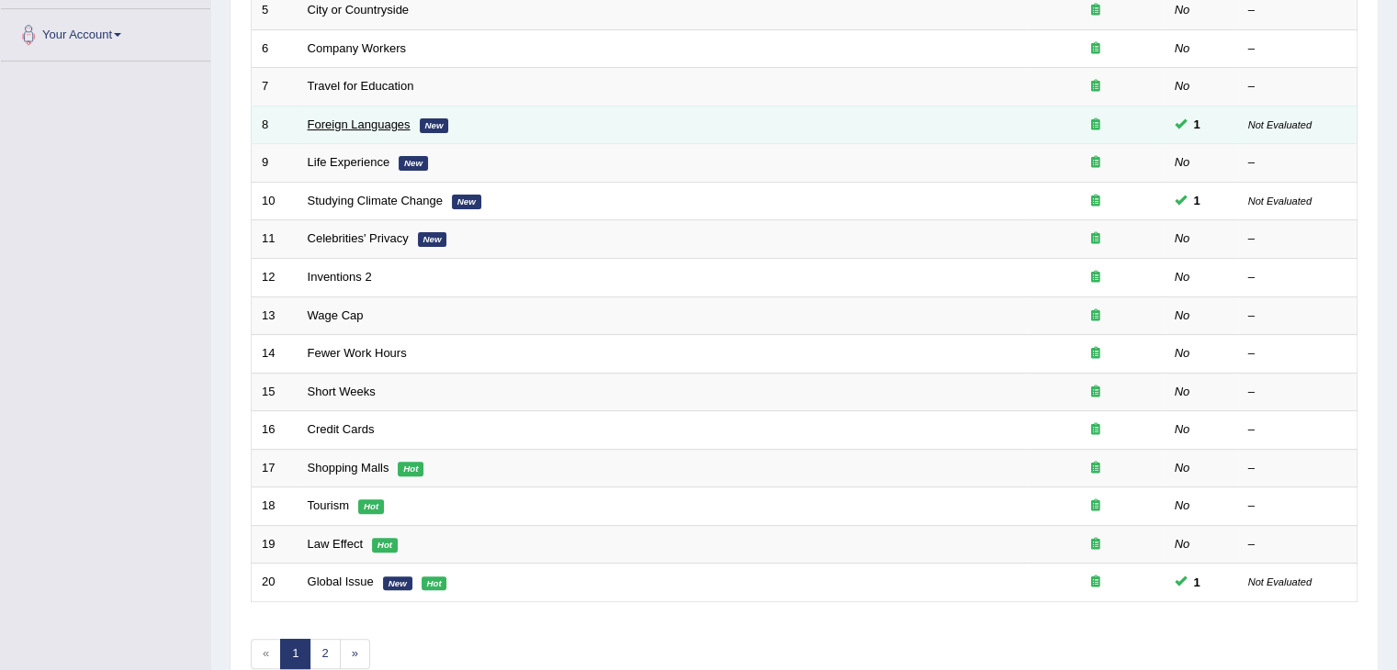
click at [385, 121] on link "Foreign Languages" at bounding box center [359, 125] width 103 height 14
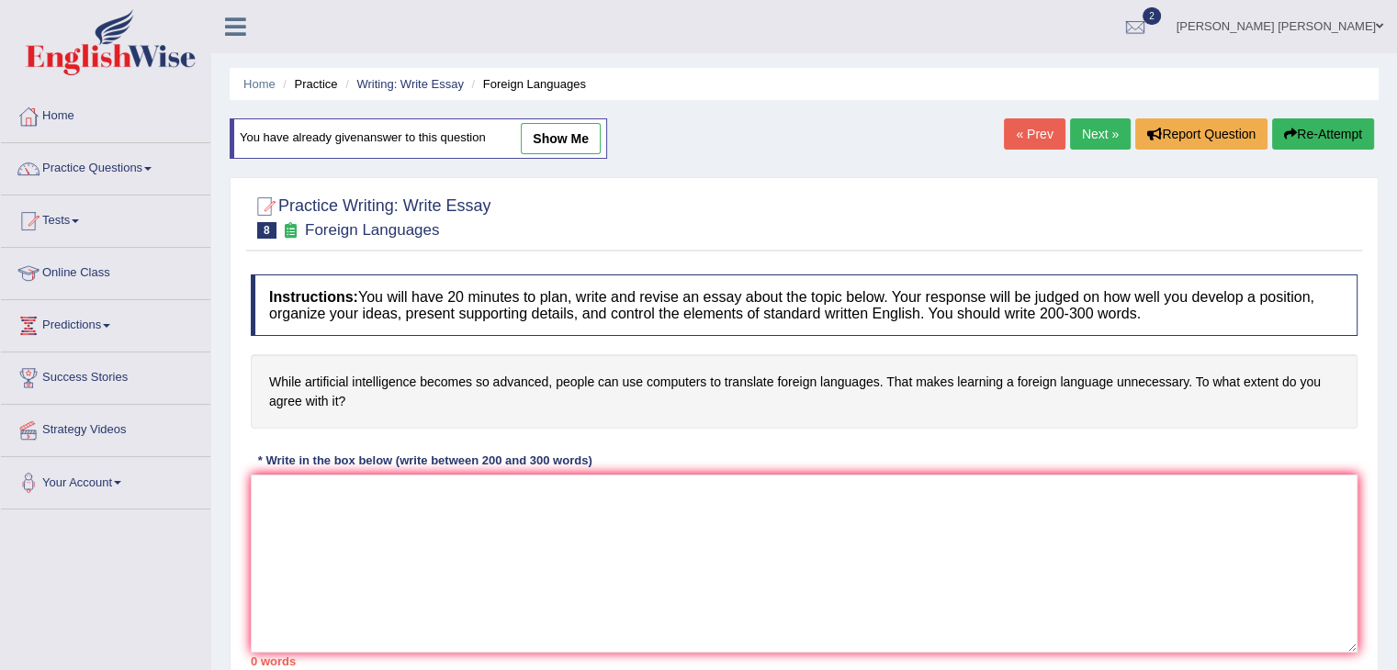
click at [565, 140] on link "show me" at bounding box center [561, 138] width 80 height 31
type textarea "Artifical Intelligence (AI) has becoming more advanced and enabling people to d…"
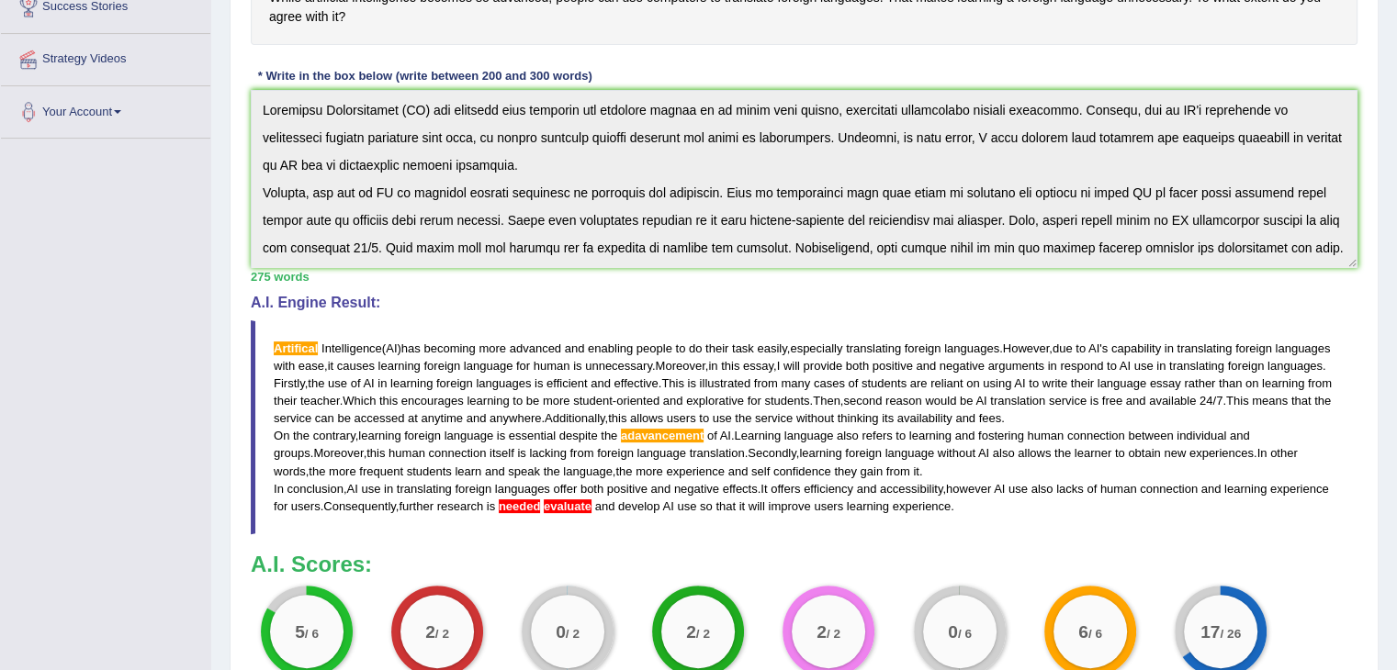
scroll to position [367, 0]
